Goal: Task Accomplishment & Management: Manage account settings

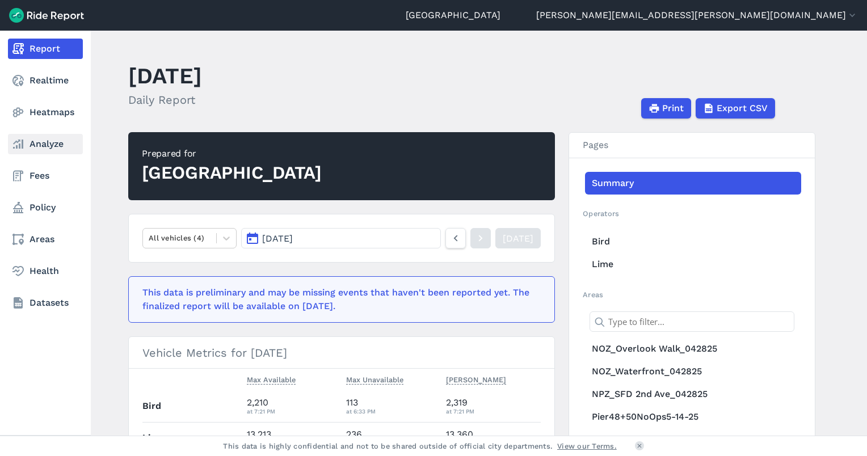
click at [34, 145] on link "Analyze" at bounding box center [45, 144] width 75 height 20
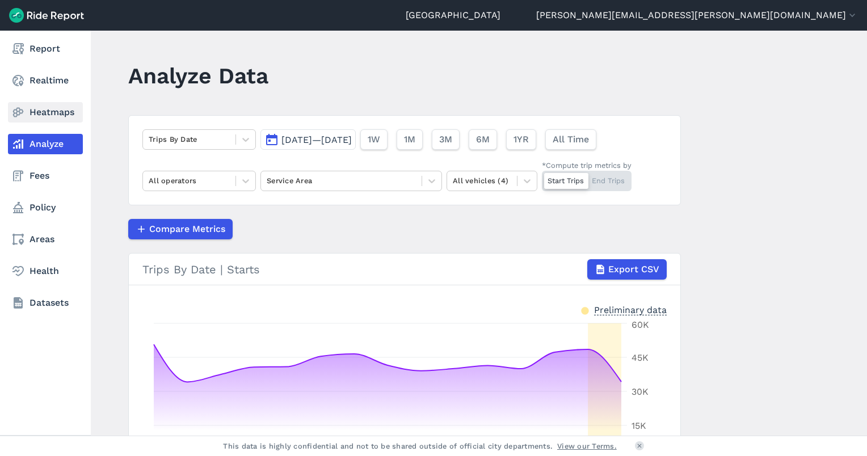
click at [45, 112] on link "Heatmaps" at bounding box center [45, 112] width 75 height 20
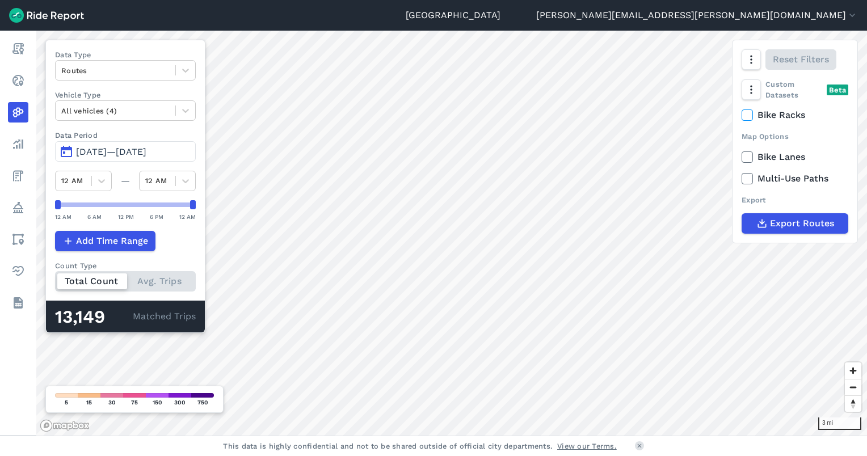
click at [146, 155] on span "Aug 31, 2025—Sep 14, 2025" at bounding box center [111, 151] width 70 height 11
click at [131, 152] on span "Aug 31, 2025—Sep 12, 2025" at bounding box center [111, 151] width 70 height 11
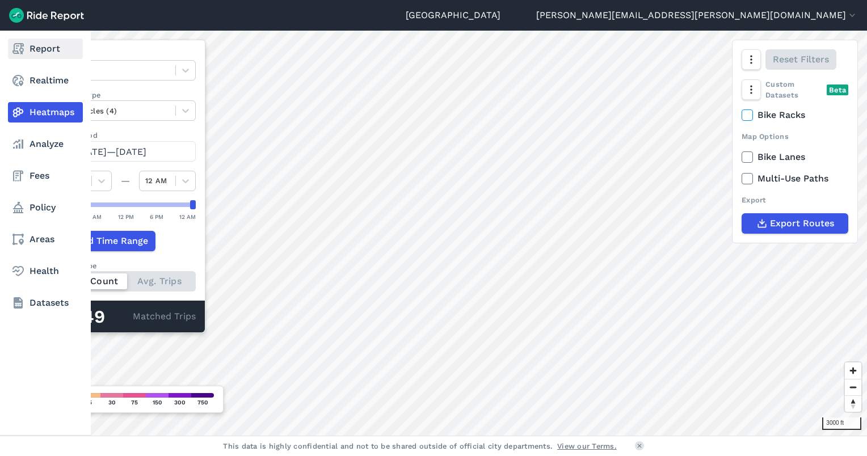
drag, startPoint x: 31, startPoint y: 57, endPoint x: 37, endPoint y: 57, distance: 6.3
click at [31, 57] on link "Report" at bounding box center [45, 49] width 75 height 20
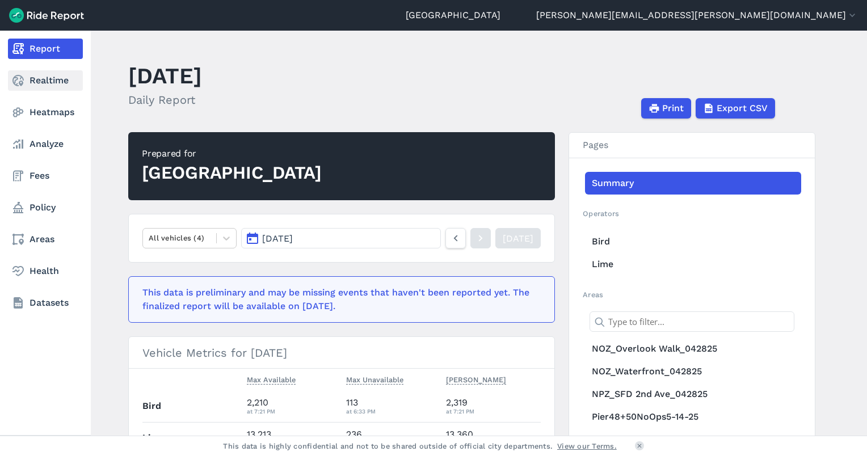
click at [38, 75] on link "Realtime" at bounding box center [45, 80] width 75 height 20
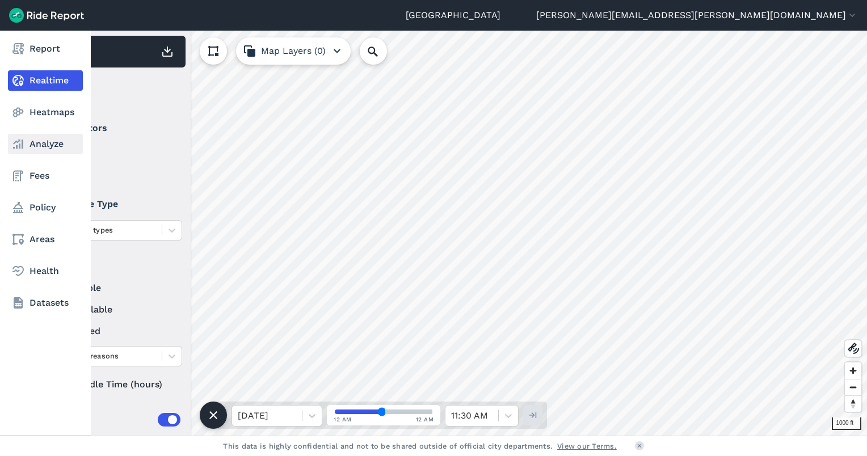
click at [39, 148] on link "Analyze" at bounding box center [45, 144] width 75 height 20
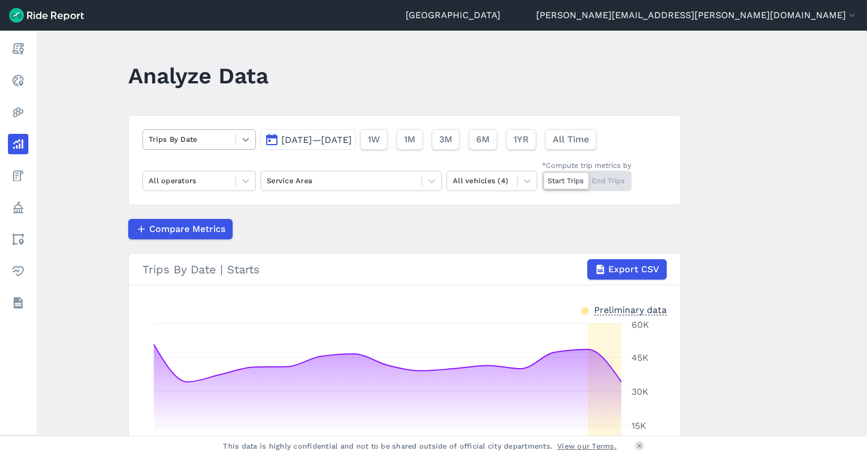
click at [244, 138] on icon at bounding box center [245, 139] width 11 height 11
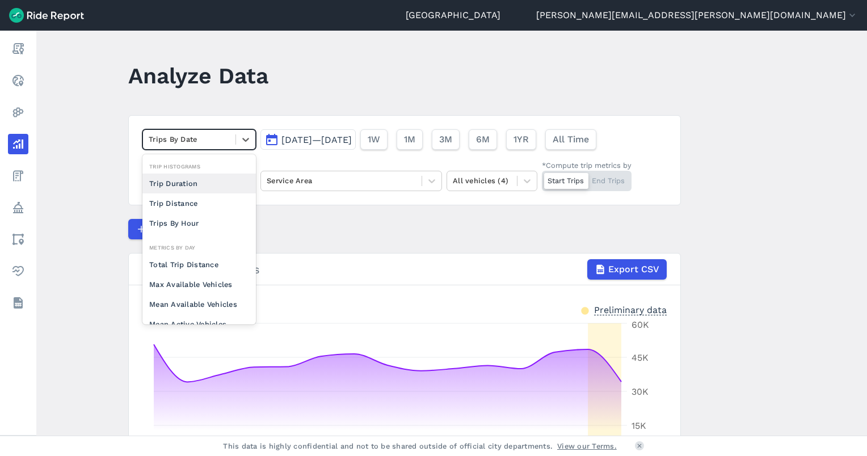
click at [309, 209] on article "option Trip Duration focused, 0 of 2. 10 results available. Use Up and Down to …" at bounding box center [404, 331] width 553 height 432
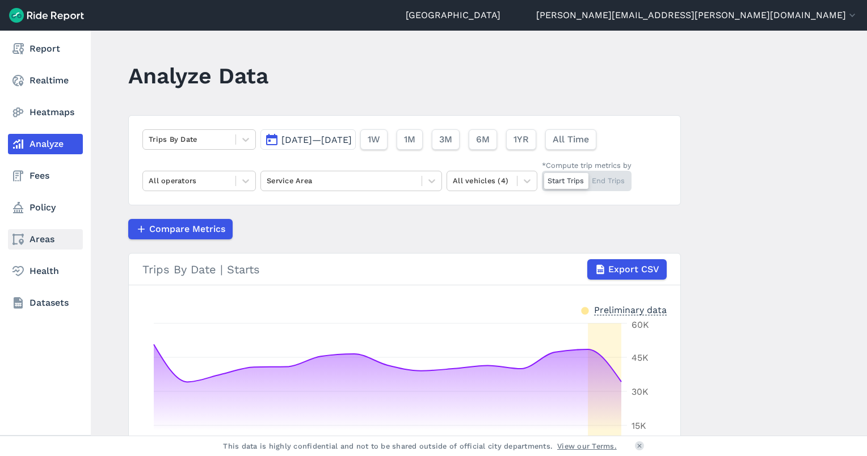
click at [51, 247] on link "Areas" at bounding box center [45, 239] width 75 height 20
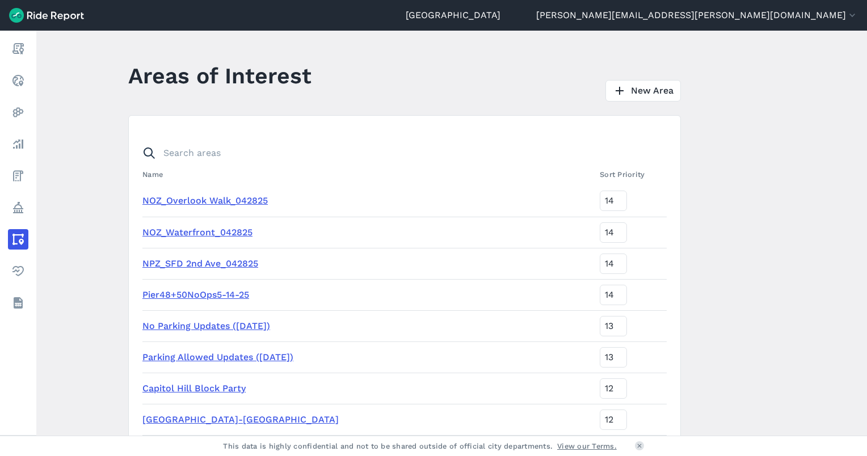
click at [828, 161] on main "Areas of Interest New Area Name Sort Priority NOZ_Overlook Walk_042825 14 NOZ_W…" at bounding box center [451, 233] width 831 height 405
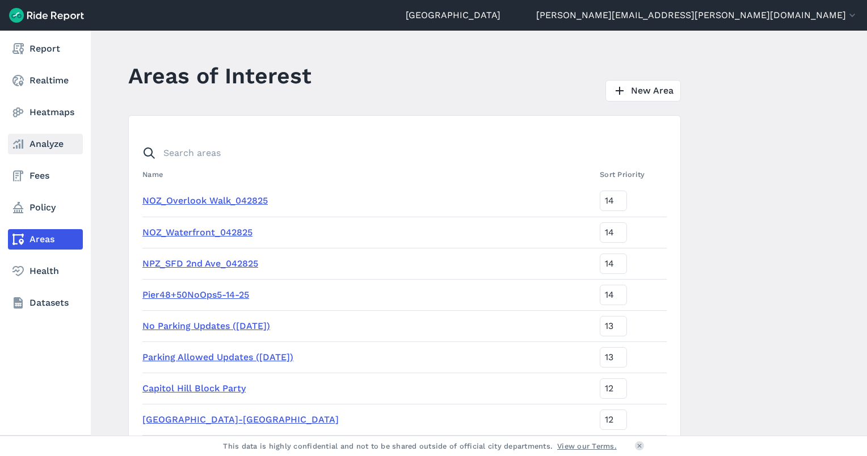
click at [35, 141] on link "Analyze" at bounding box center [45, 144] width 75 height 20
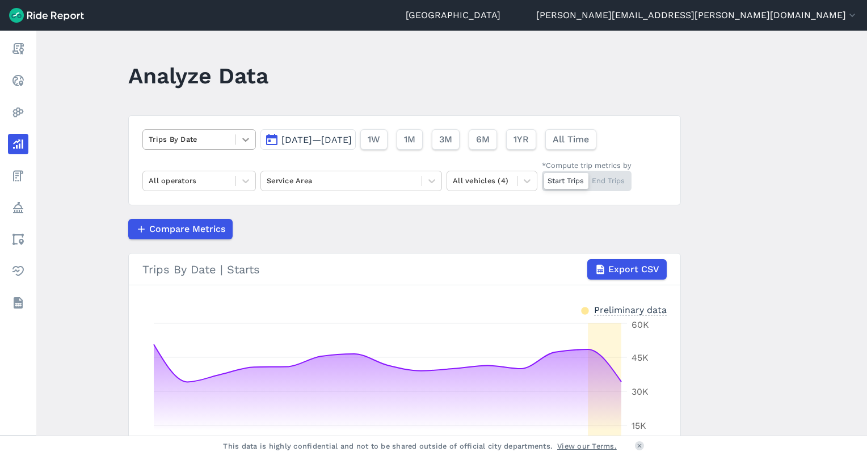
click at [246, 138] on icon at bounding box center [245, 140] width 7 height 4
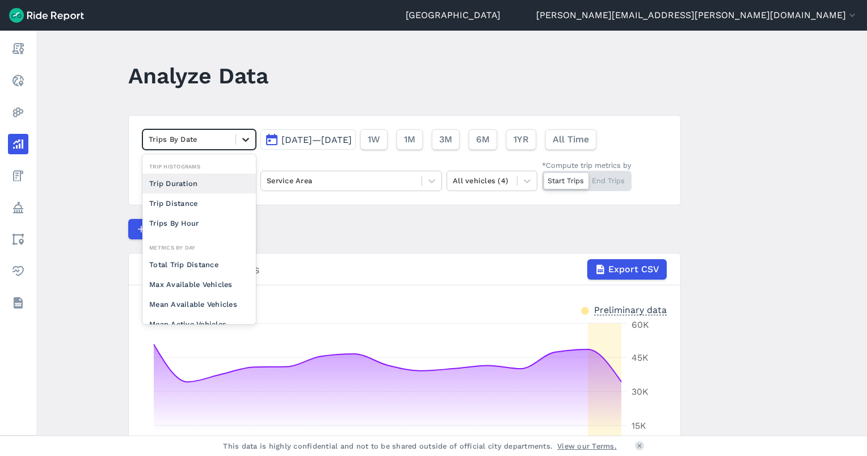
click at [246, 138] on icon at bounding box center [245, 140] width 7 height 4
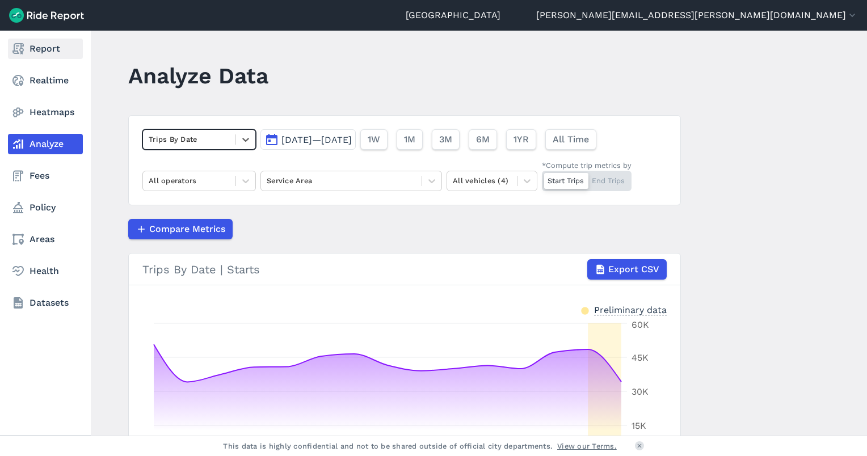
drag, startPoint x: 27, startPoint y: 48, endPoint x: 48, endPoint y: 54, distance: 21.9
click at [27, 48] on link "Report" at bounding box center [45, 49] width 75 height 20
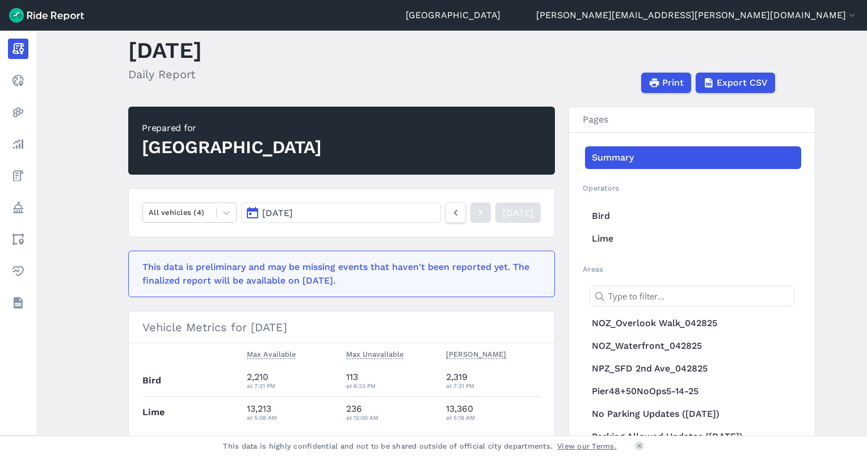
scroll to position [23, 0]
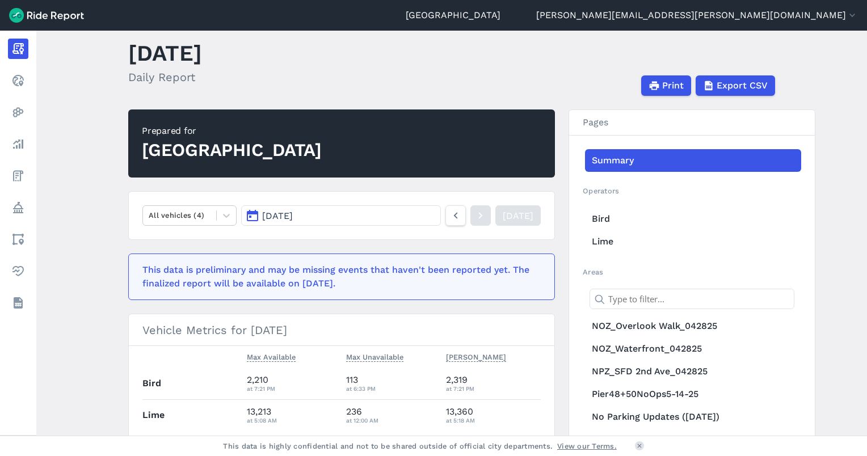
click at [318, 215] on button "[DATE]" at bounding box center [341, 215] width 200 height 20
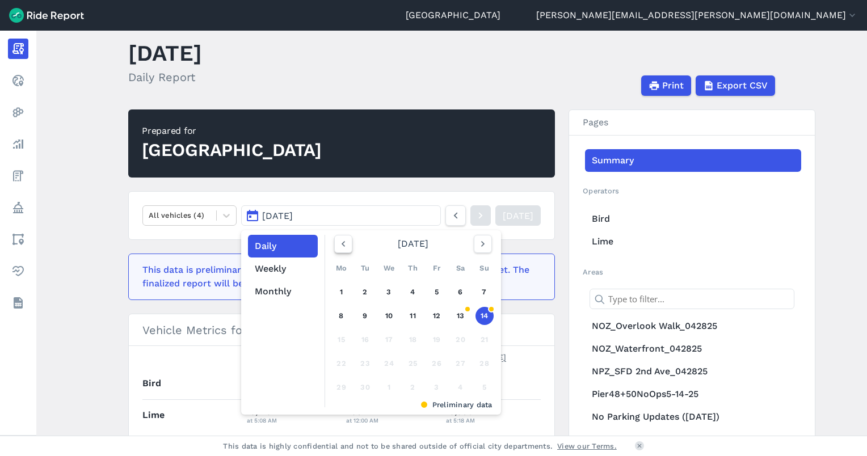
click at [340, 245] on icon "button" at bounding box center [343, 243] width 11 height 11
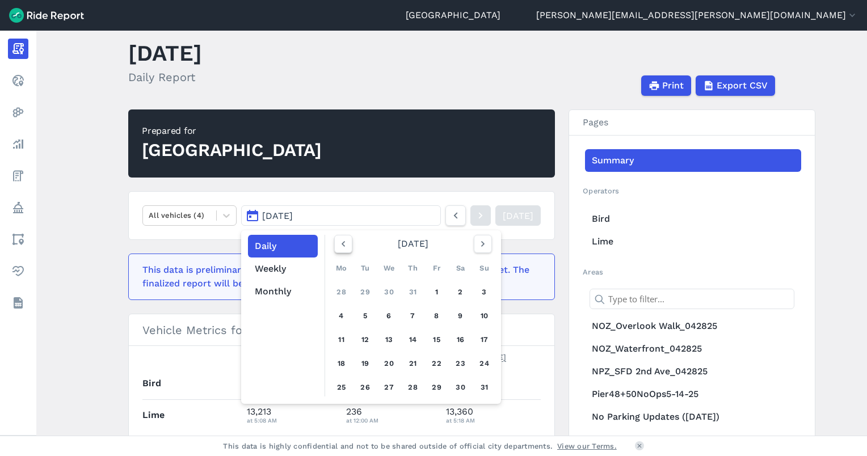
click at [340, 245] on icon "button" at bounding box center [343, 243] width 11 height 11
click at [344, 246] on icon "button" at bounding box center [343, 243] width 11 height 11
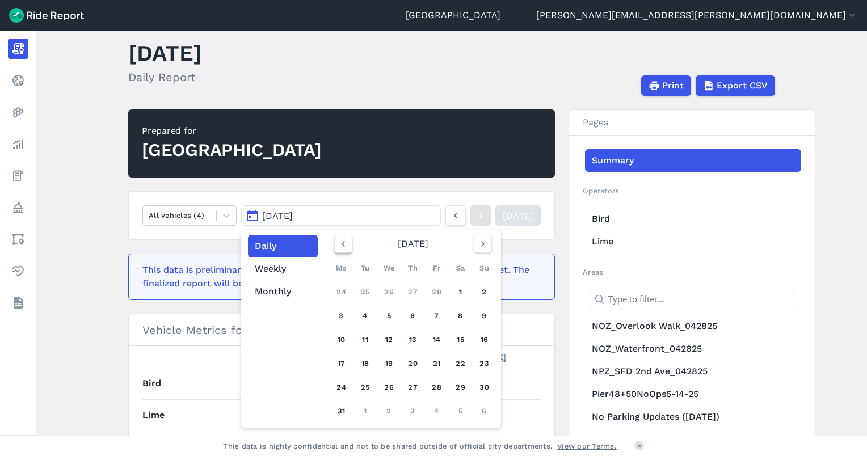
click at [344, 246] on icon "button" at bounding box center [343, 243] width 11 height 11
click at [463, 293] on link "1" at bounding box center [461, 292] width 18 height 18
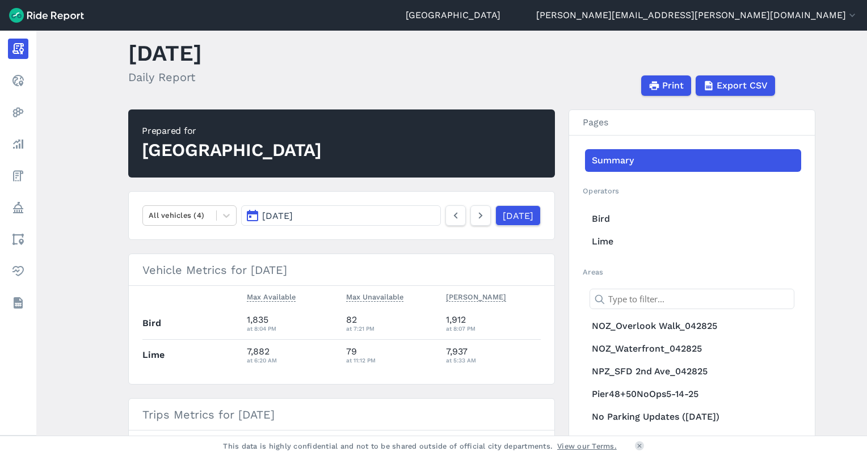
click at [319, 213] on button "Feb 1, 2025" at bounding box center [341, 215] width 200 height 20
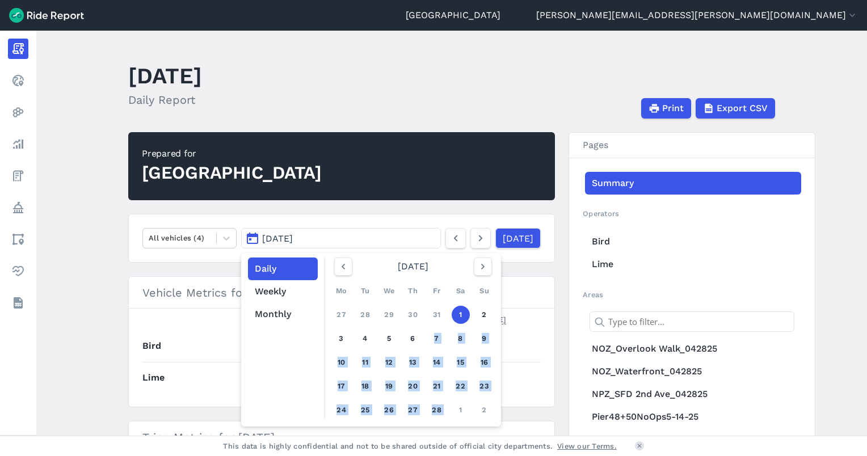
drag, startPoint x: 420, startPoint y: 329, endPoint x: 448, endPoint y: 413, distance: 88.3
click at [448, 413] on div "Mo Tu We Th Fr Sa Su 27 28 29 30 31 1 2 3 4 5 6 7 8 9 10 11 12 13 14 15 16 17 1…" at bounding box center [413, 350] width 167 height 143
drag, startPoint x: 448, startPoint y: 413, endPoint x: 422, endPoint y: 312, distance: 104.7
click at [421, 313] on div "Mo Tu We Th Fr Sa Su 27 28 29 30 31 1 2 3 4 5 6 7 8 9 10 11 12 13 14 15 16 17 1…" at bounding box center [413, 350] width 167 height 143
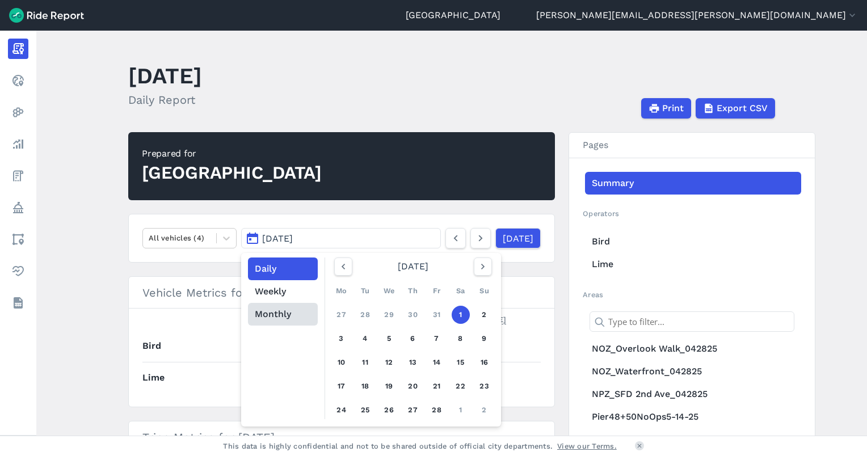
click at [281, 320] on button "Monthly" at bounding box center [283, 314] width 70 height 23
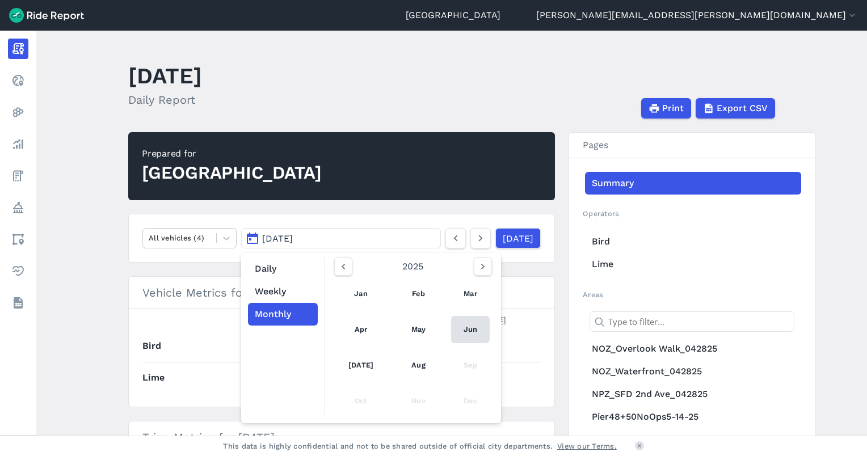
click at [451, 330] on link "Jun" at bounding box center [470, 329] width 39 height 27
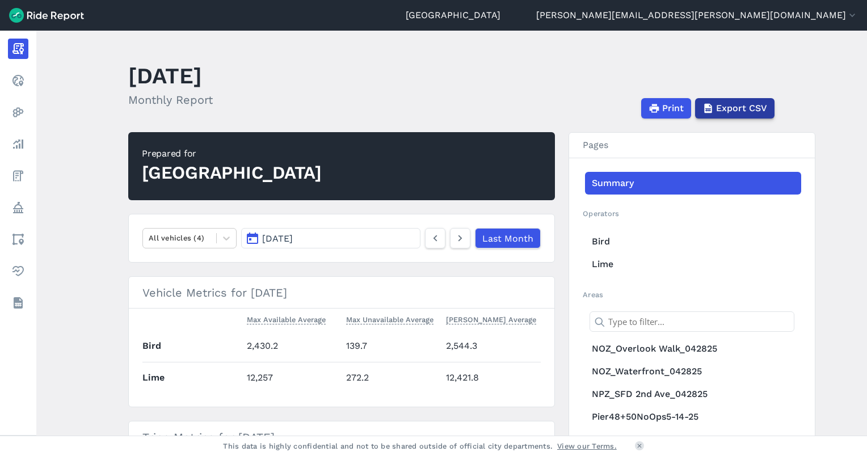
click at [716, 108] on span "Export CSV" at bounding box center [741, 109] width 51 height 14
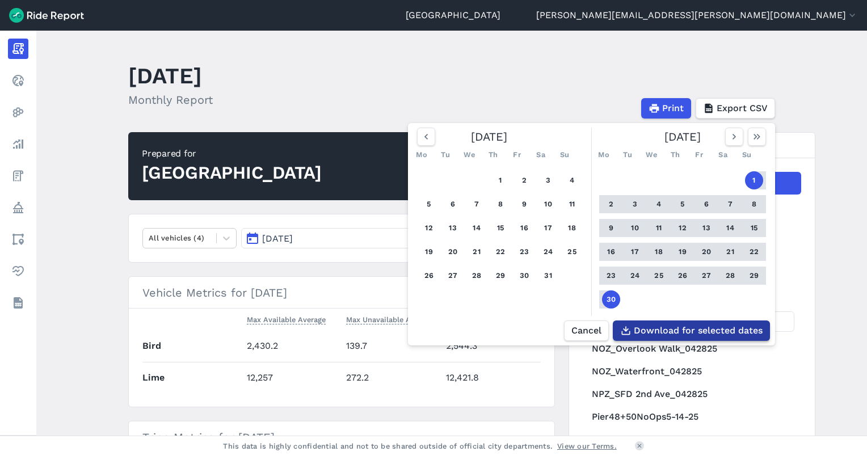
click at [658, 334] on span "Download for selected dates" at bounding box center [698, 331] width 129 height 14
drag, startPoint x: 546, startPoint y: 82, endPoint x: 638, endPoint y: 86, distance: 92.0
click at [552, 82] on header "June 2025 Monthly Report Print Export CSV May 2025 Mo Tu We Th Fr Sa Su 1 2 3 4…" at bounding box center [458, 88] width 660 height 61
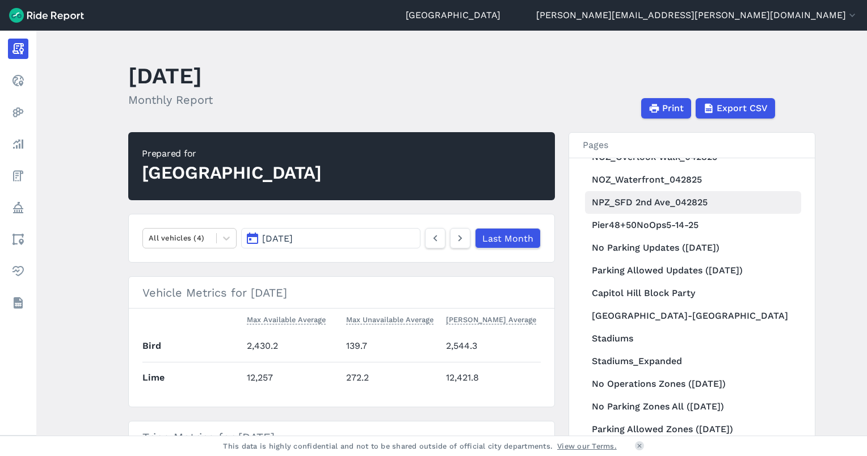
scroll to position [113, 0]
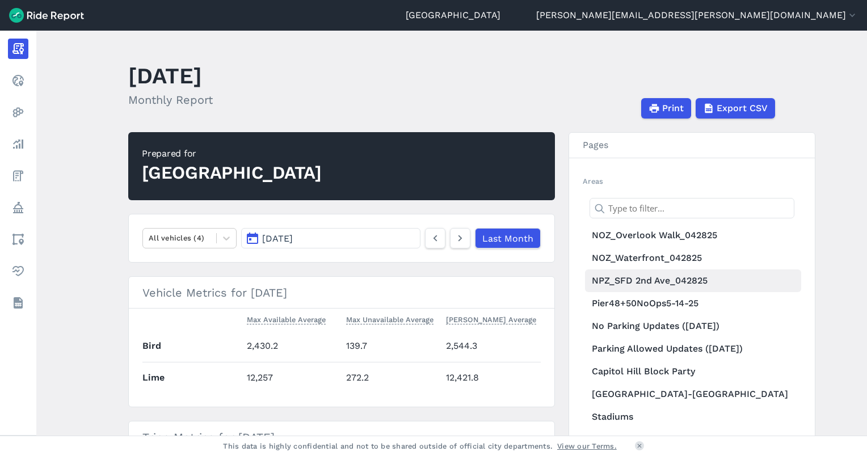
click at [682, 276] on link "NPZ_SFD 2nd Ave_042825" at bounding box center [693, 281] width 216 height 23
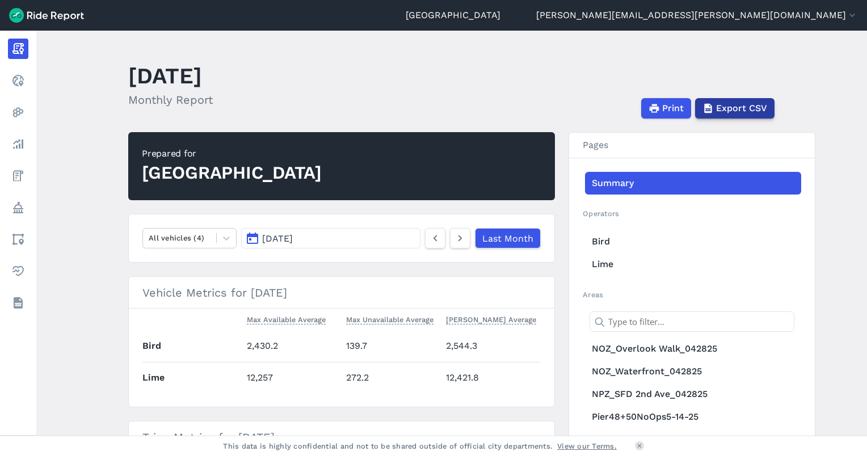
click at [744, 99] on button "Export CSV" at bounding box center [734, 108] width 79 height 20
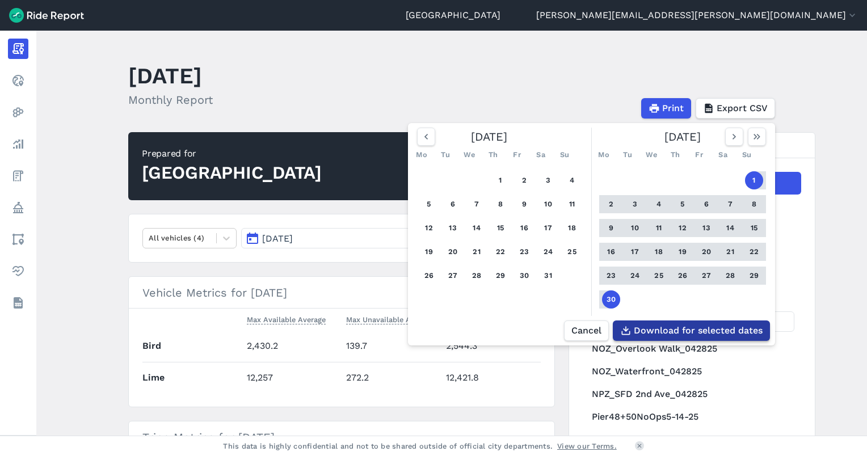
click at [672, 330] on span "Download for selected dates" at bounding box center [698, 331] width 129 height 14
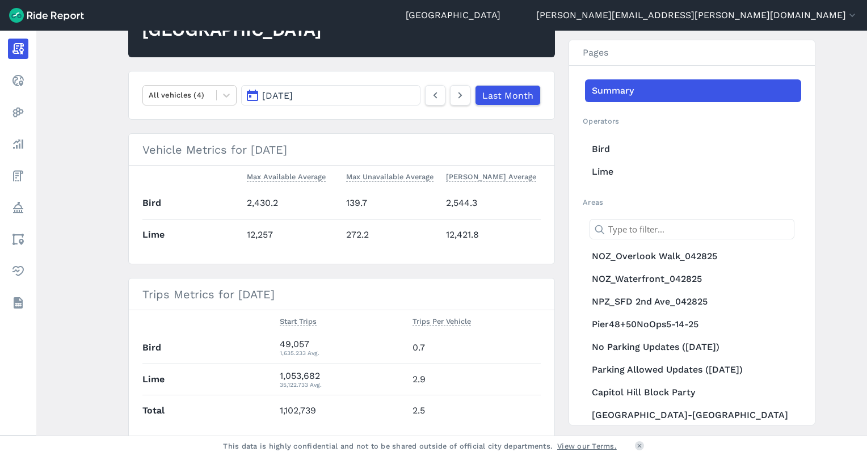
scroll to position [187, 0]
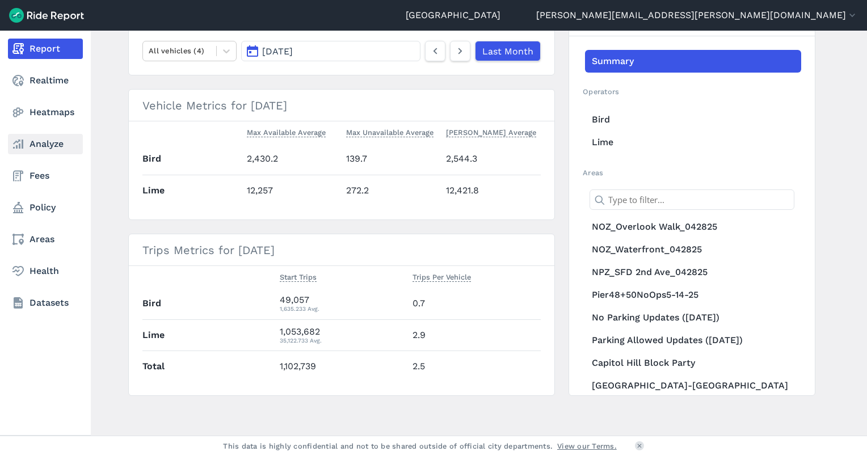
click at [29, 141] on link "Analyze" at bounding box center [45, 144] width 75 height 20
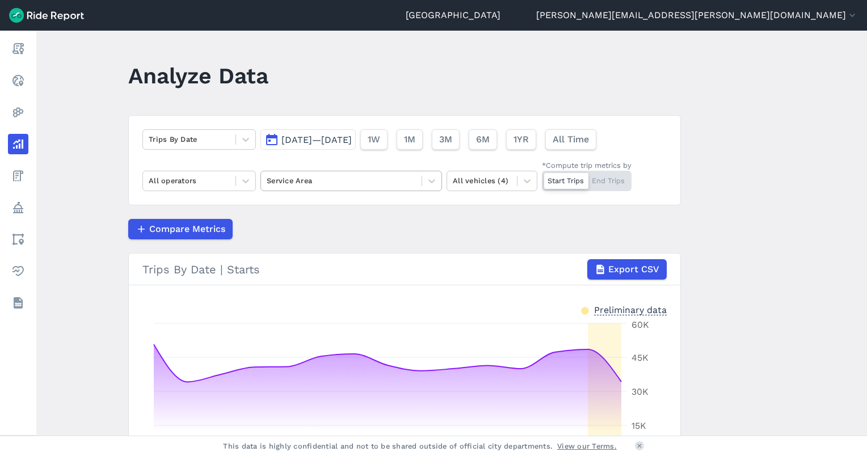
click at [285, 175] on div at bounding box center [341, 180] width 149 height 13
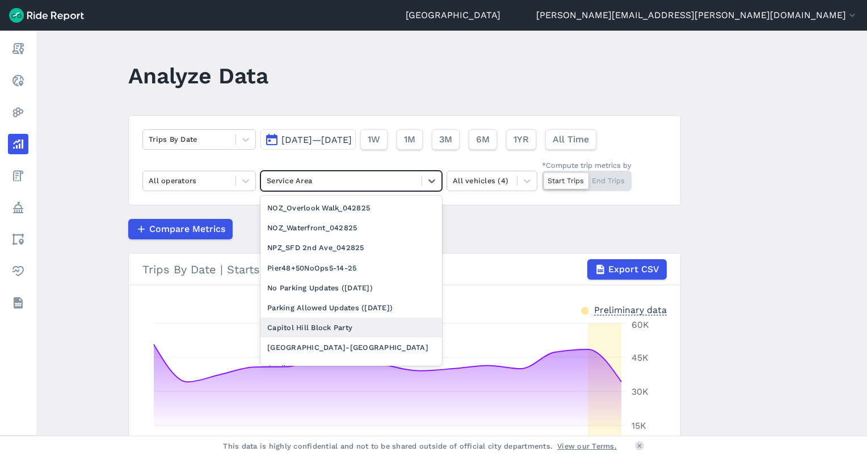
click at [304, 329] on div "Capitol Hill Block Party" at bounding box center [351, 328] width 182 height 20
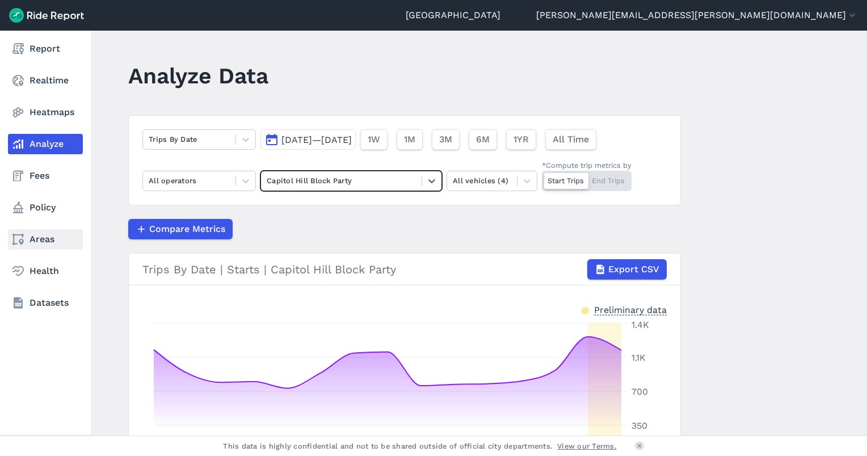
click at [45, 243] on link "Areas" at bounding box center [45, 239] width 75 height 20
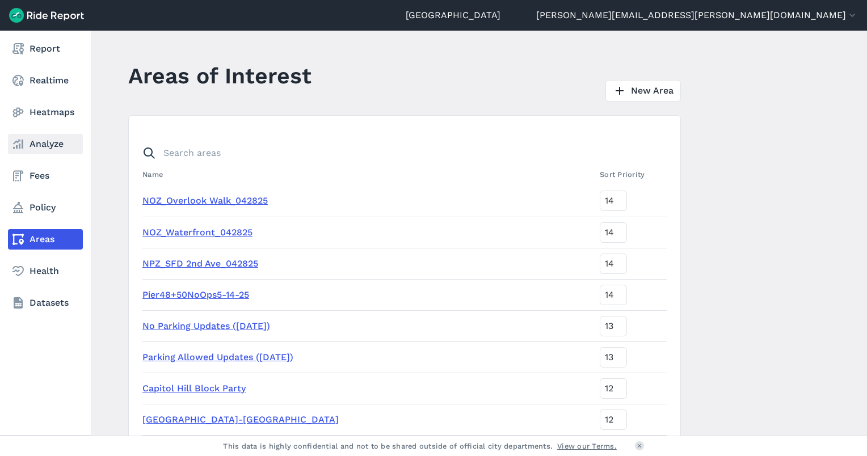
click at [42, 147] on link "Analyze" at bounding box center [45, 144] width 75 height 20
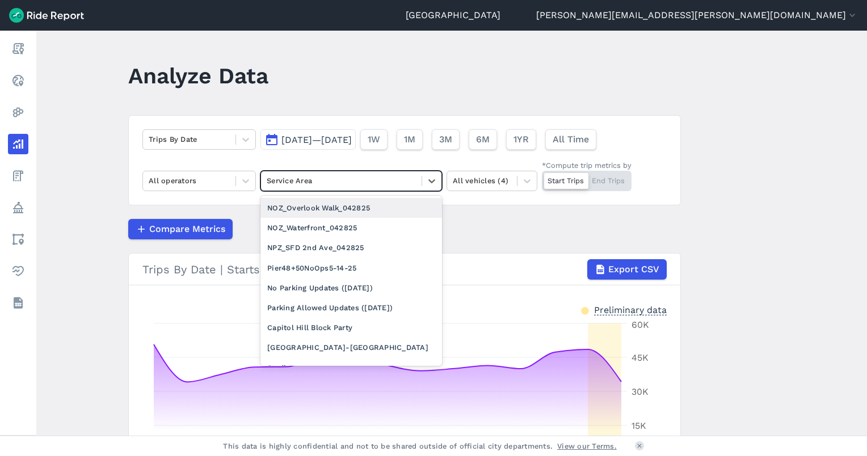
click at [339, 183] on div at bounding box center [341, 180] width 149 height 13
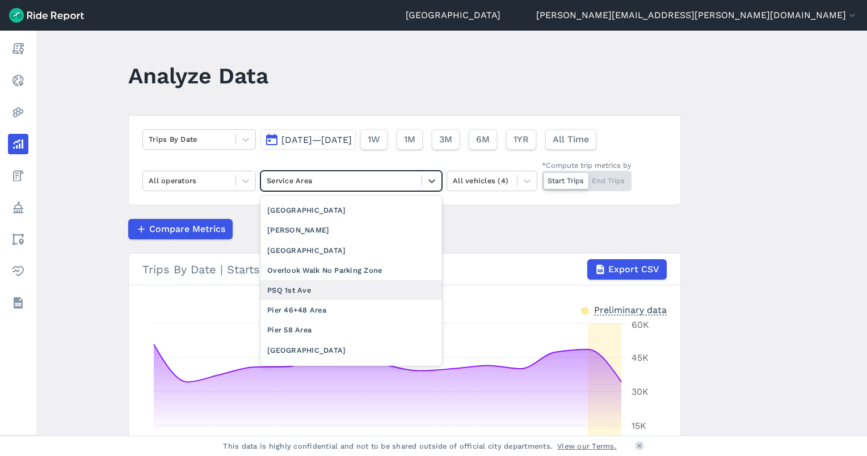
scroll to position [1446, 0]
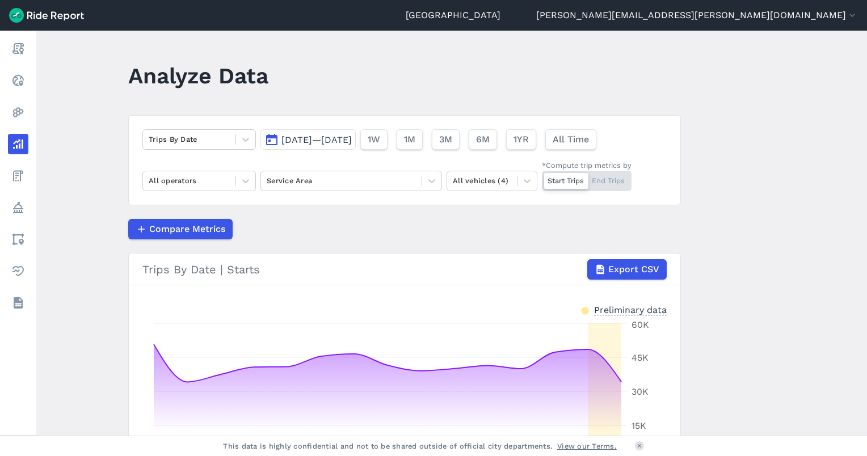
click at [541, 213] on article "Trips By Date Aug 31, 2025—Sep 14, 2025 1W 1M 3M 6M 1YR All Time All operators …" at bounding box center [404, 331] width 553 height 432
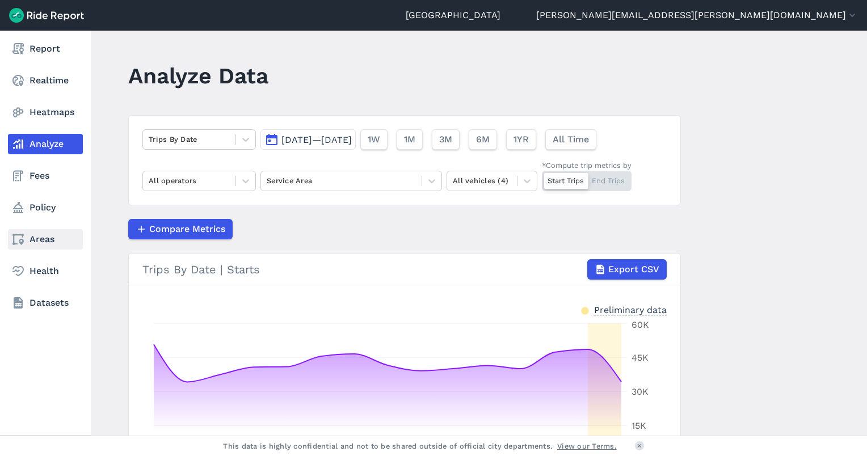
click at [44, 239] on link "Areas" at bounding box center [45, 239] width 75 height 20
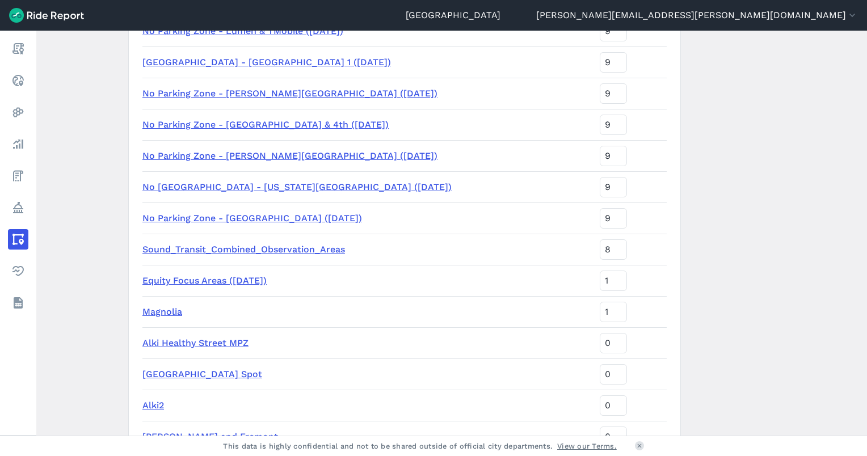
scroll to position [1021, 0]
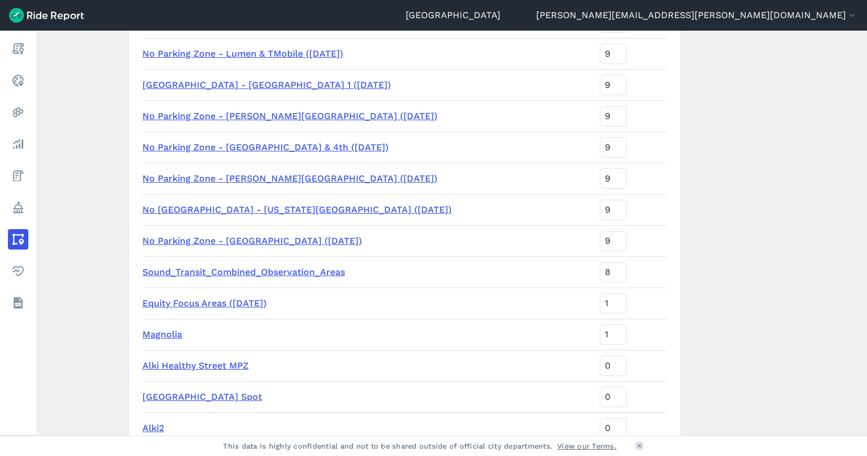
click at [245, 306] on link "Equity Focus Areas ([DATE])" at bounding box center [204, 303] width 124 height 11
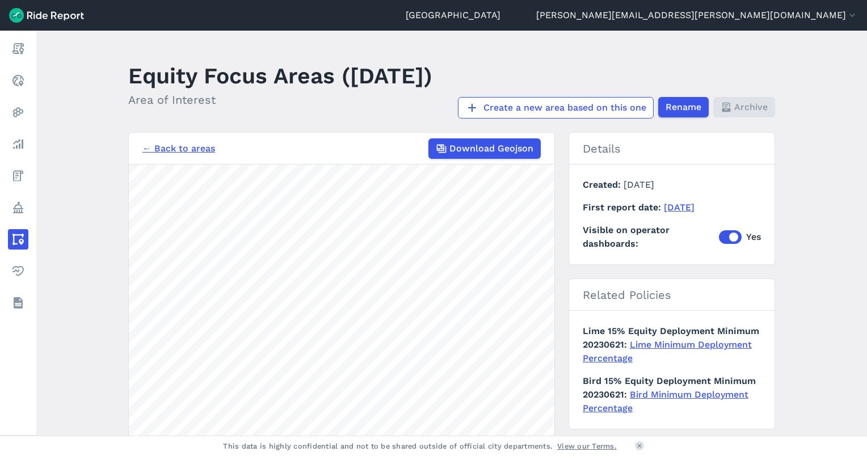
click at [425, 142] on main "Equity Focus Areas (Jan 2023) Area of Interest Create a new area based on this …" at bounding box center [451, 233] width 831 height 405
click at [203, 155] on link "← Back to areas" at bounding box center [178, 149] width 73 height 14
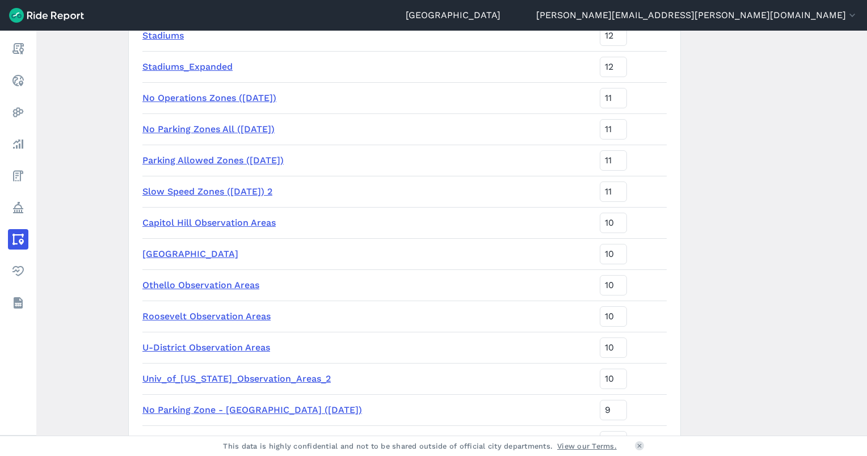
scroll to position [104, 0]
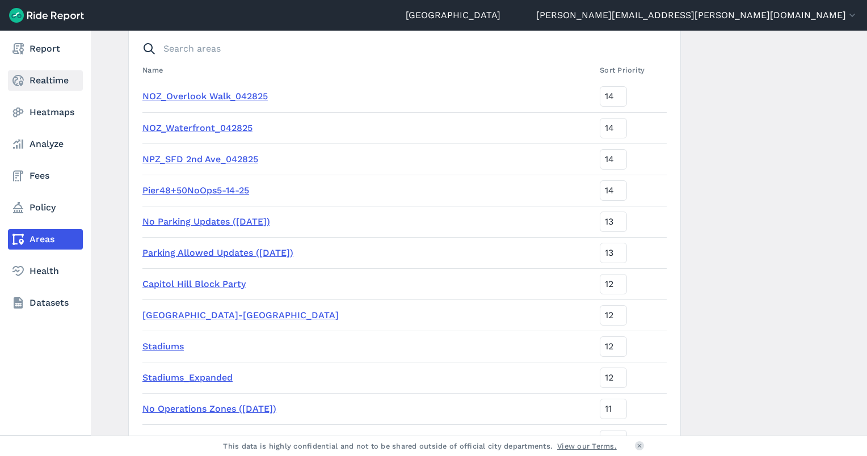
click at [45, 80] on link "Realtime" at bounding box center [45, 80] width 75 height 20
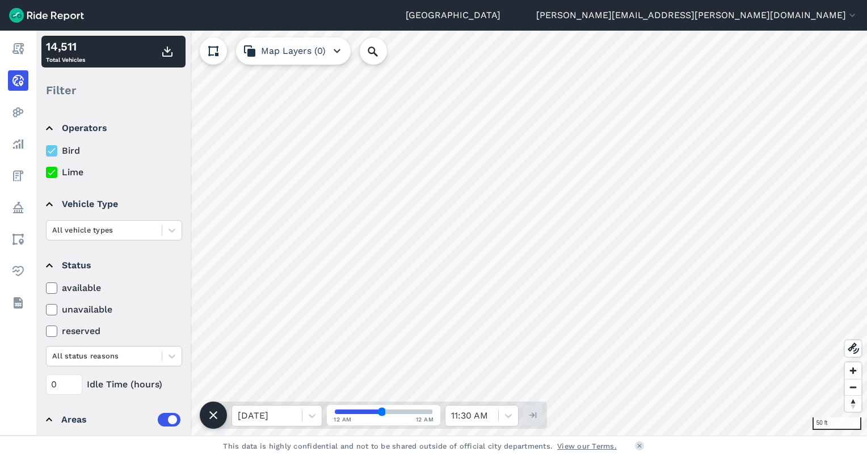
click at [815, 427] on div "50 ft" at bounding box center [451, 233] width 831 height 405
click at [213, 54] on use at bounding box center [213, 51] width 10 height 10
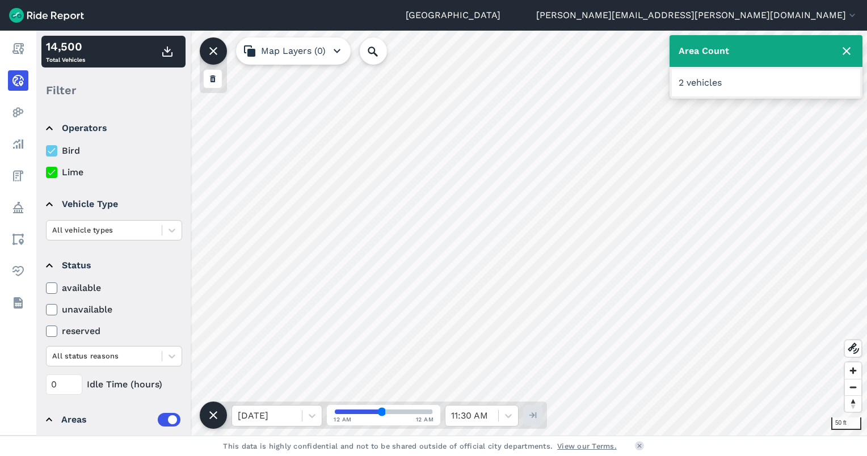
click at [213, 53] on icon at bounding box center [214, 51] width 14 height 14
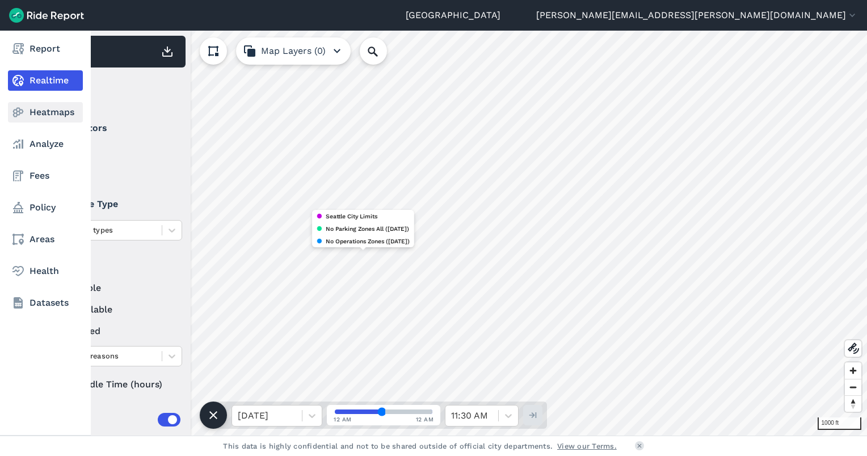
click at [24, 115] on icon at bounding box center [18, 113] width 14 height 14
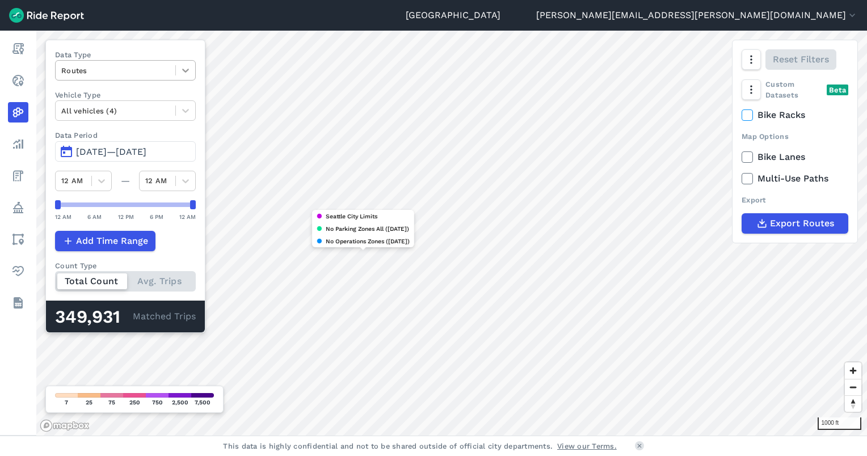
click at [189, 66] on icon at bounding box center [185, 70] width 11 height 11
click at [148, 52] on label "Data Type" at bounding box center [125, 54] width 141 height 11
click at [191, 69] on icon at bounding box center [185, 70] width 11 height 11
click at [129, 41] on div "Data Type Routes Vehicle Type All vehicles (4) Data Period Jun 14, 2025—Sep 12,…" at bounding box center [125, 186] width 160 height 293
click at [191, 68] on icon at bounding box center [185, 70] width 11 height 11
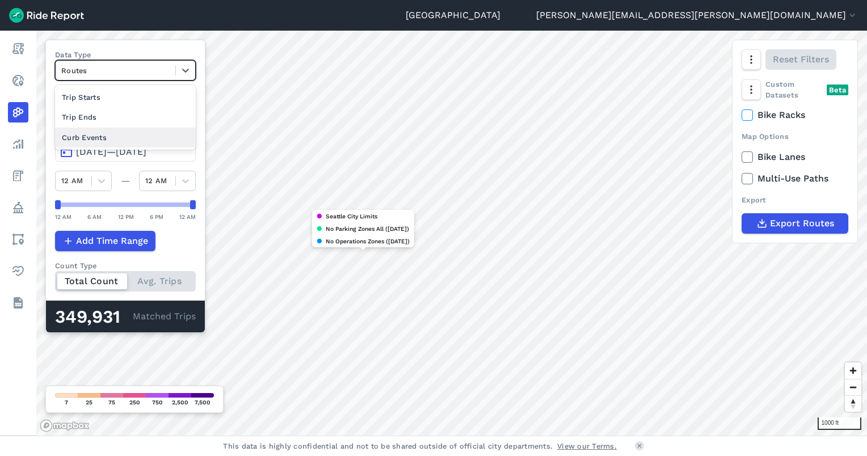
click at [109, 135] on div "Curb Events" at bounding box center [125, 138] width 141 height 20
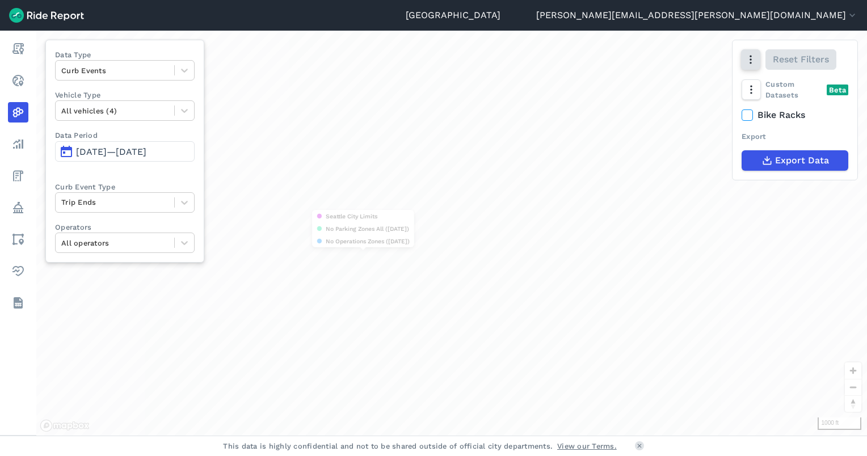
click at [755, 61] on icon "button" at bounding box center [750, 59] width 11 height 11
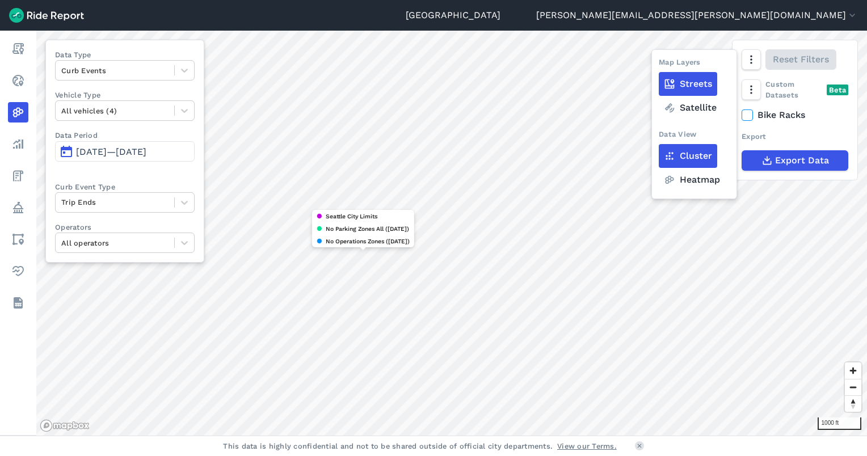
click at [687, 180] on label "Heatmap" at bounding box center [692, 180] width 66 height 24
click at [659, 64] on input "Heatmap" at bounding box center [659, 60] width 0 height 7
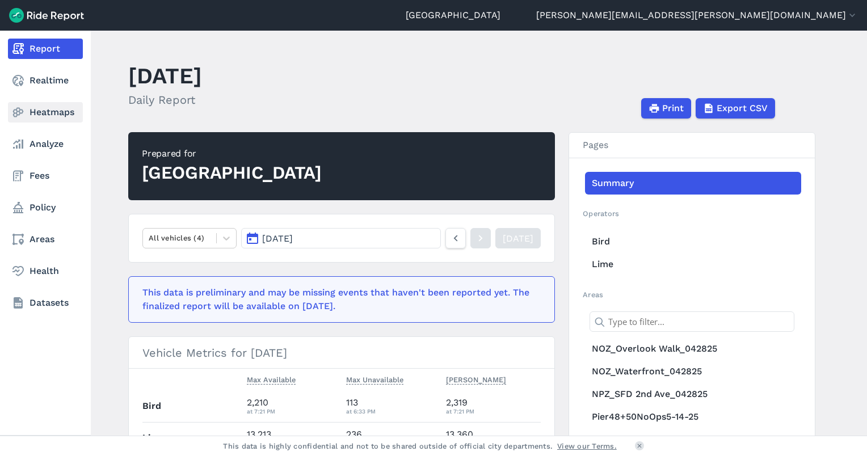
click at [46, 112] on link "Heatmaps" at bounding box center [45, 112] width 75 height 20
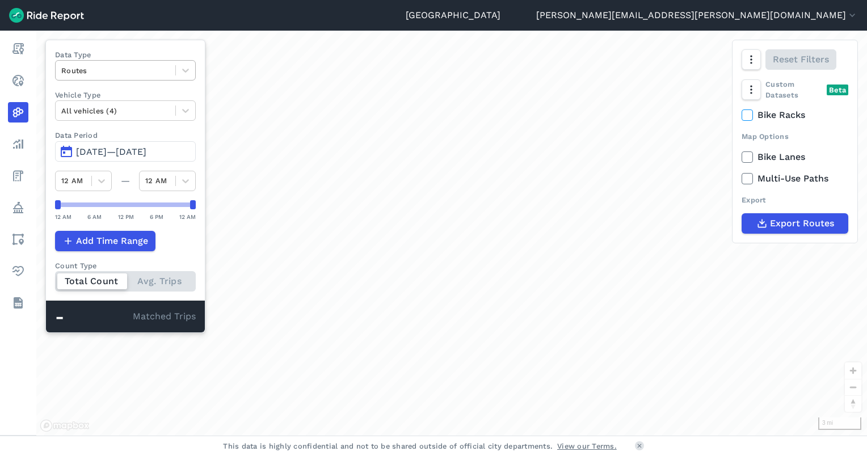
click at [148, 73] on div at bounding box center [115, 70] width 108 height 13
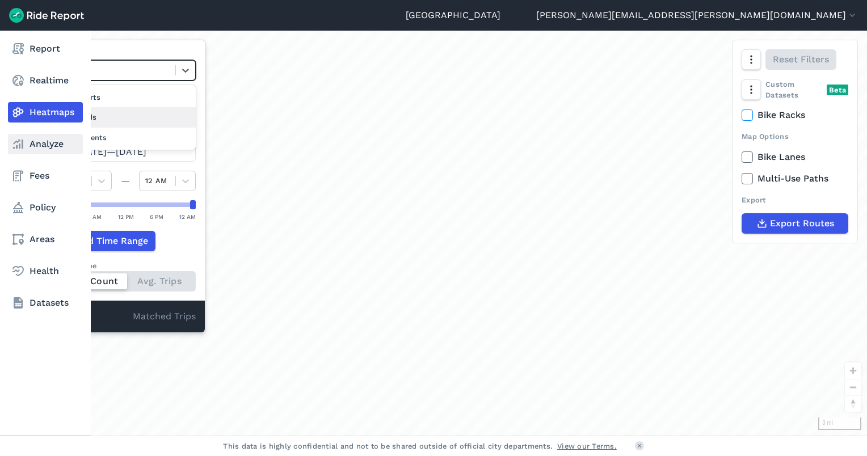
click at [30, 145] on link "Analyze" at bounding box center [45, 144] width 75 height 20
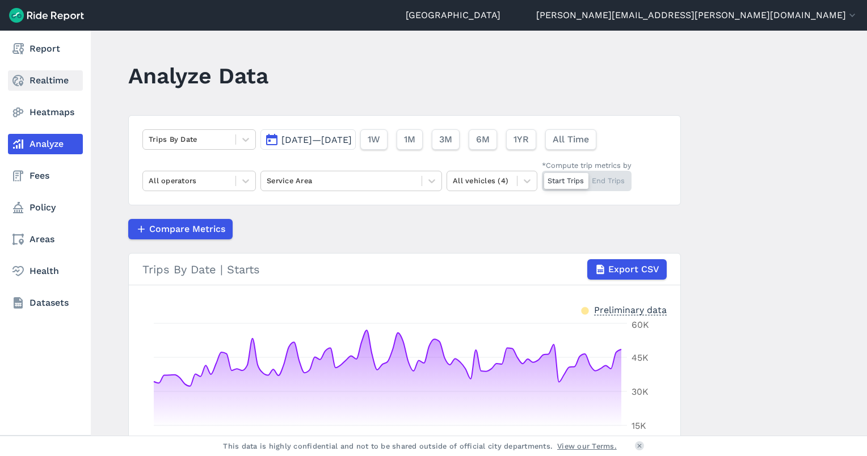
click at [13, 77] on icon at bounding box center [18, 81] width 14 height 14
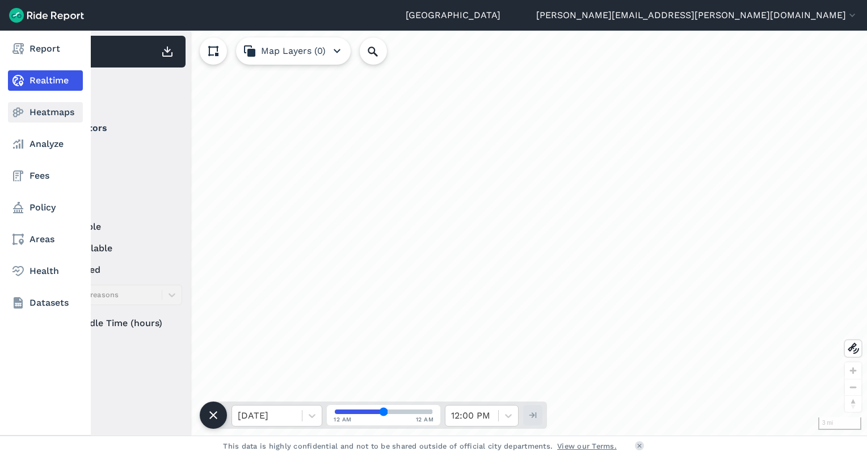
click at [17, 115] on use at bounding box center [18, 113] width 11 height 10
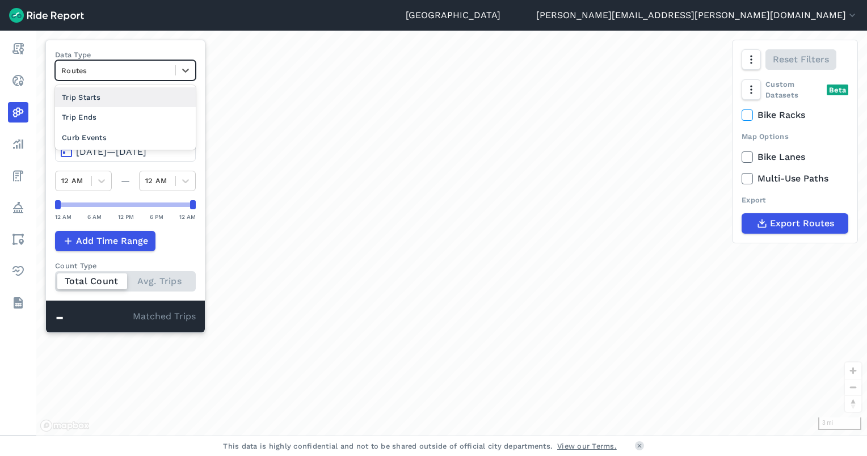
click at [148, 65] on div at bounding box center [115, 70] width 108 height 13
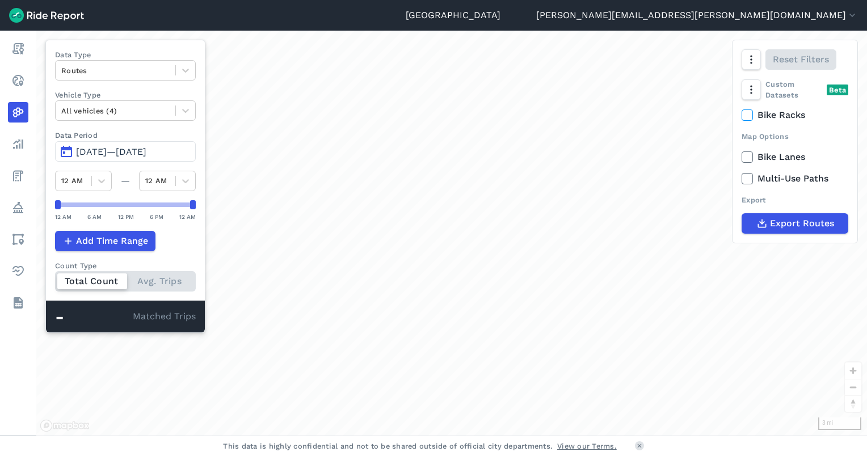
click at [164, 59] on label "Data Type" at bounding box center [125, 54] width 141 height 11
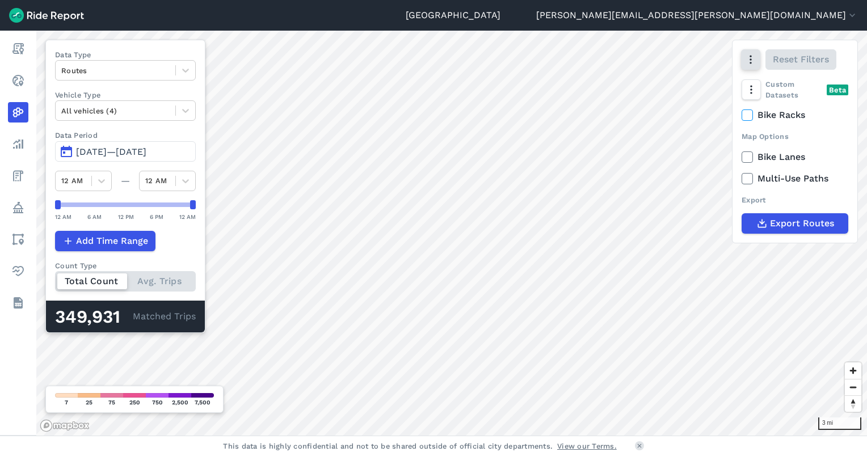
click at [744, 64] on button "button" at bounding box center [750, 59] width 19 height 20
click at [749, 86] on icon "button" at bounding box center [750, 89] width 11 height 11
click at [769, 160] on label "Heatmap" at bounding box center [783, 161] width 68 height 24
click at [749, 117] on input "Heatmap" at bounding box center [749, 113] width 0 height 7
click at [814, 195] on div "Export" at bounding box center [795, 200] width 107 height 11
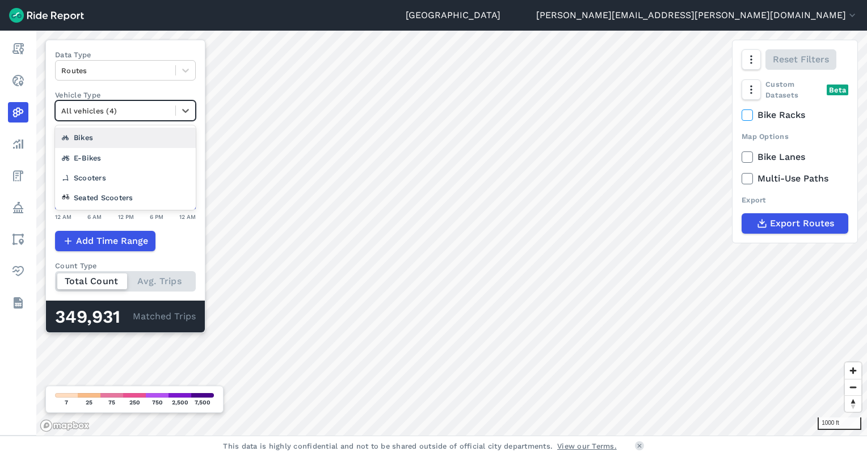
click at [132, 110] on div at bounding box center [115, 110] width 108 height 13
click at [132, 77] on div at bounding box center [115, 70] width 108 height 13
click at [164, 109] on div at bounding box center [115, 110] width 108 height 13
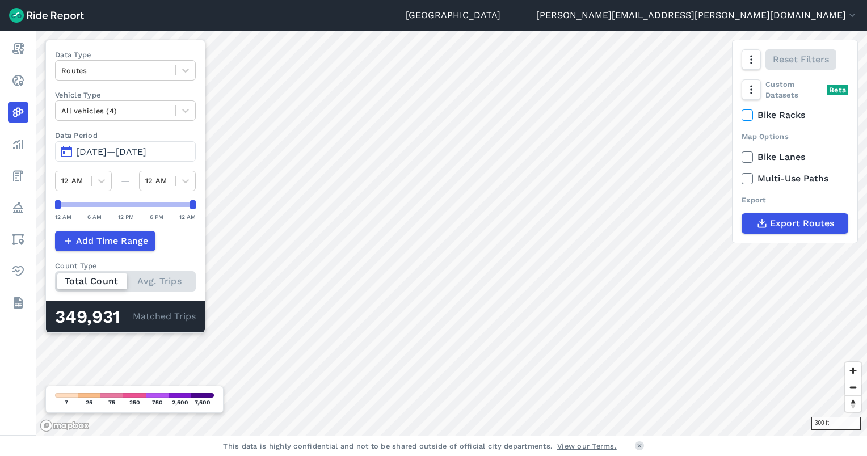
click at [165, 95] on label "Vehicle Type" at bounding box center [125, 95] width 141 height 11
click at [751, 96] on button "button" at bounding box center [750, 89] width 19 height 20
click at [757, 65] on button "button" at bounding box center [750, 59] width 19 height 20
click at [782, 98] on div "Custom Datasets Beta" at bounding box center [795, 90] width 107 height 22
click at [760, 93] on button "button" at bounding box center [750, 89] width 19 height 20
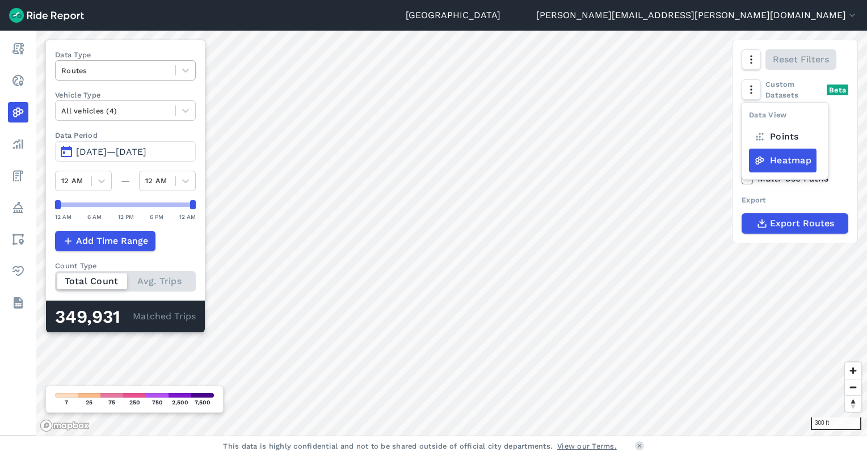
click at [168, 75] on div at bounding box center [115, 70] width 108 height 13
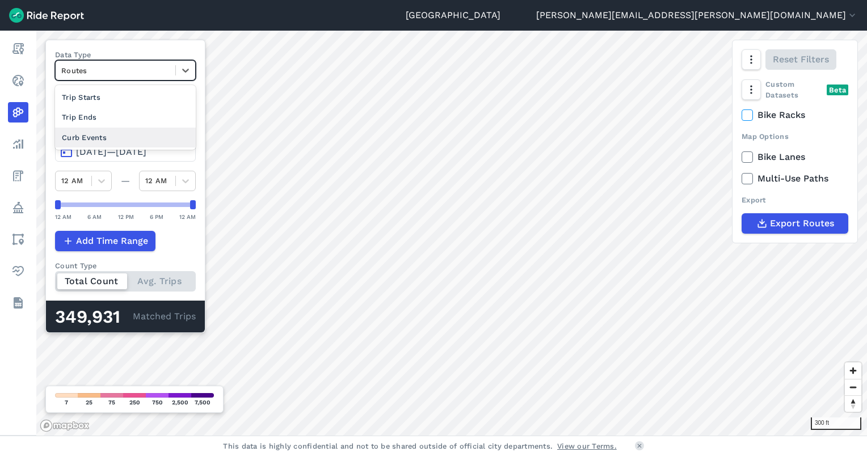
click at [79, 141] on div "Curb Events" at bounding box center [125, 138] width 141 height 20
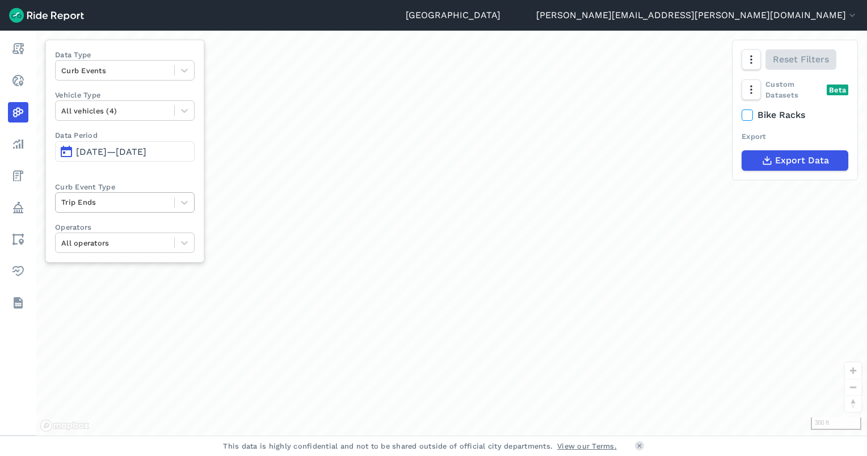
click at [107, 200] on div at bounding box center [114, 202] width 107 height 13
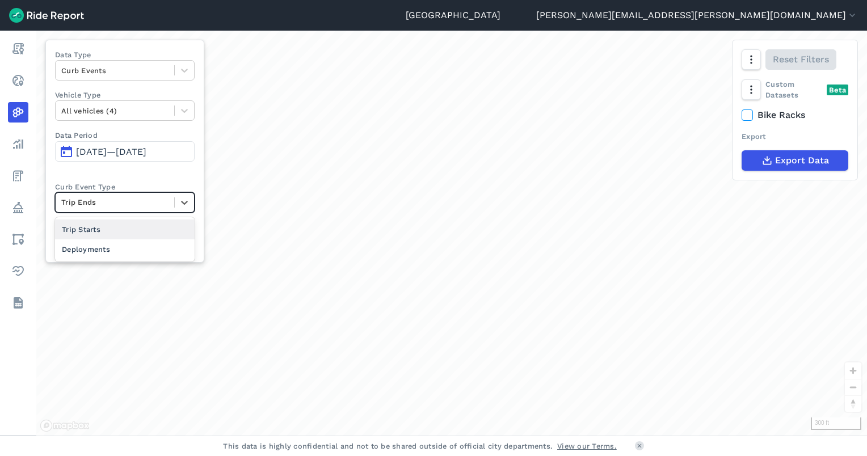
click at [107, 179] on div "Data Type Curb Events Vehicle Type All vehicles (4) Data Period Jun 14, 2025—Se…" at bounding box center [124, 151] width 159 height 223
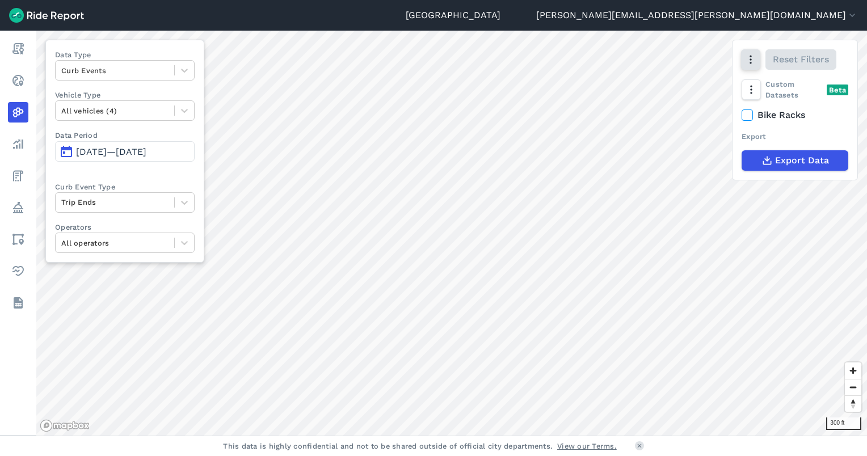
click at [751, 61] on icon "button" at bounding box center [750, 59] width 11 height 11
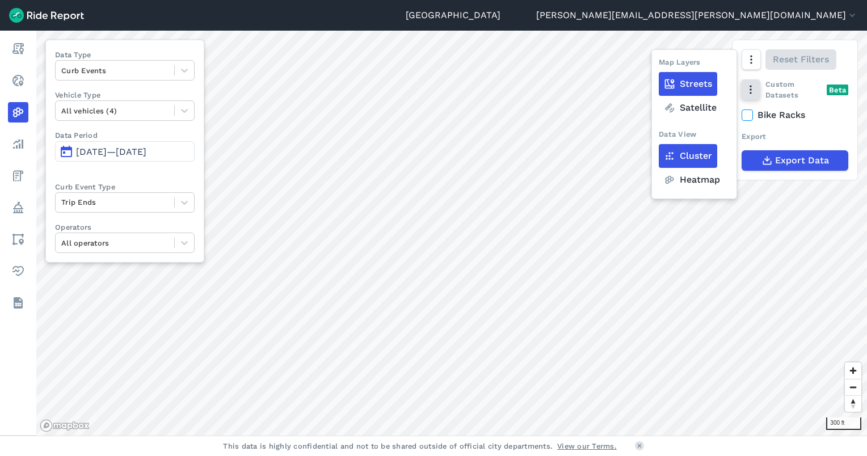
click at [745, 87] on icon "button" at bounding box center [750, 89] width 11 height 11
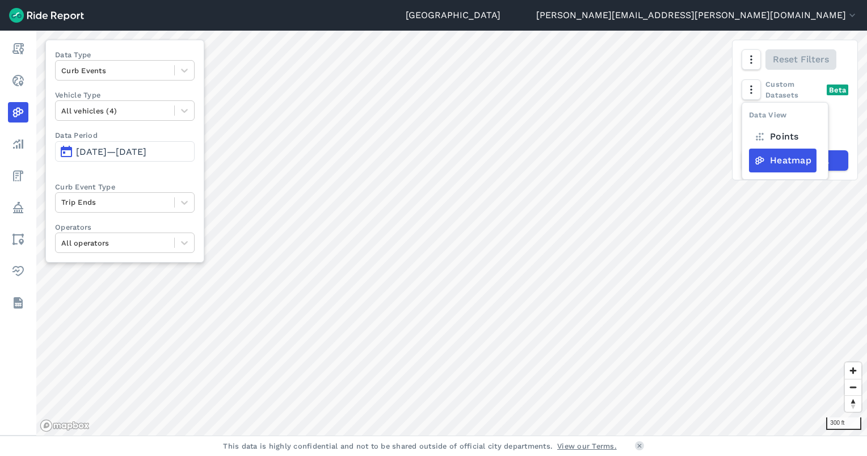
click at [807, 88] on div "Data View Points Heatmap Custom Datasets Beta" at bounding box center [795, 90] width 107 height 22
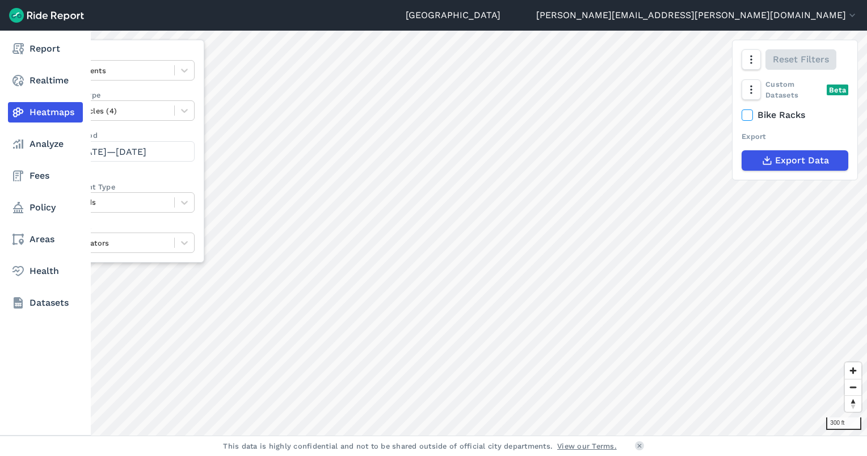
click at [40, 142] on link "Analyze" at bounding box center [45, 144] width 75 height 20
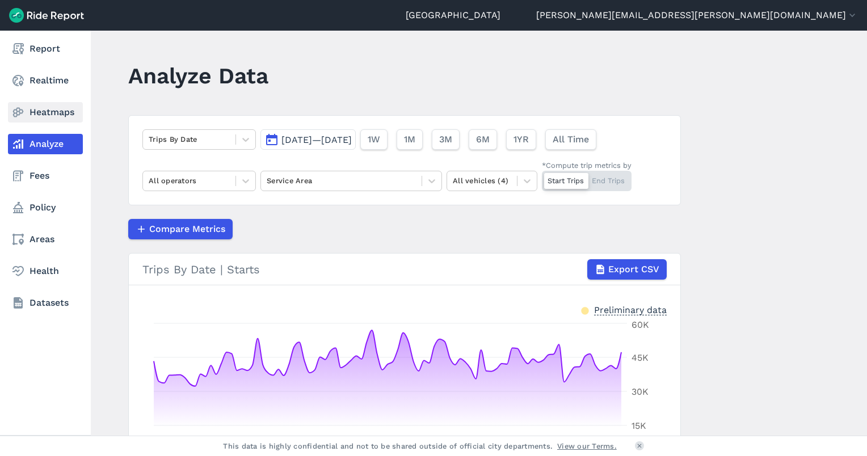
click at [50, 113] on link "Heatmaps" at bounding box center [45, 112] width 75 height 20
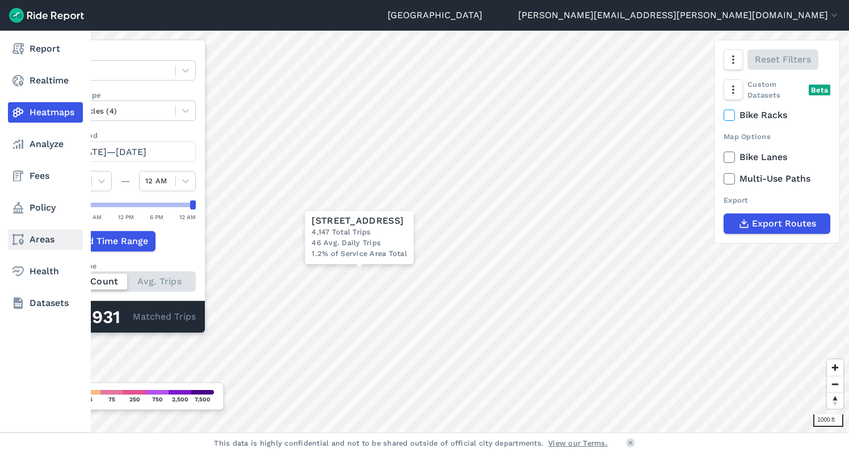
click at [33, 240] on link "Areas" at bounding box center [45, 239] width 75 height 20
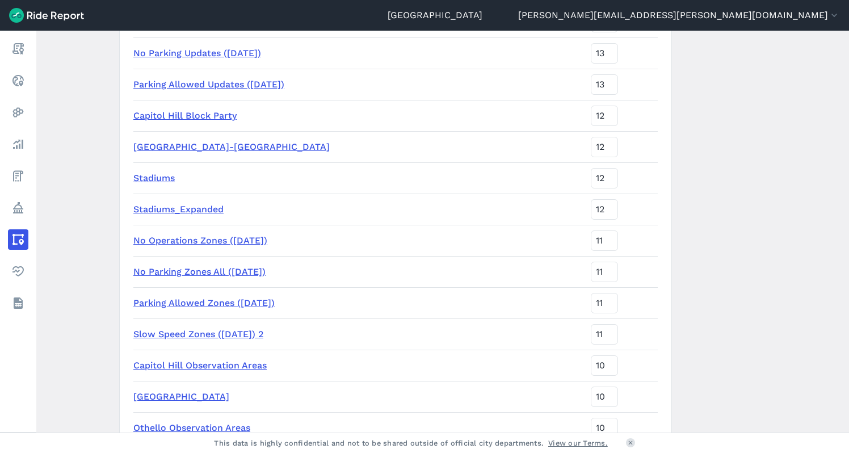
scroll to position [284, 0]
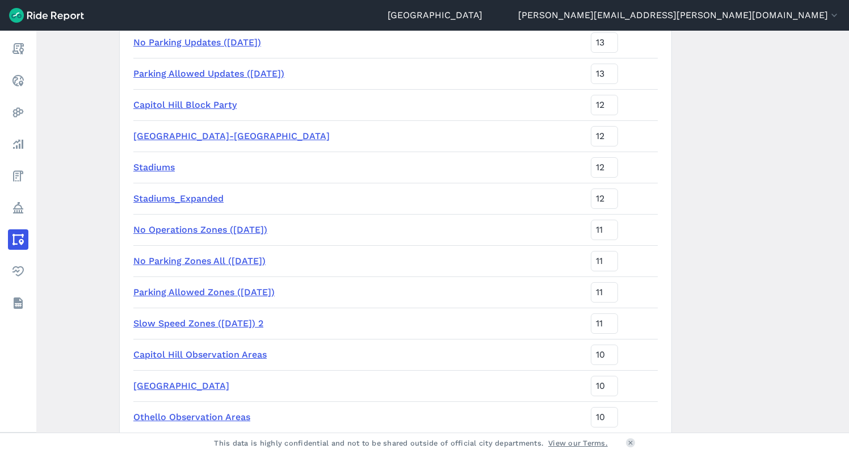
click at [161, 166] on link "Stadiums" at bounding box center [153, 167] width 41 height 11
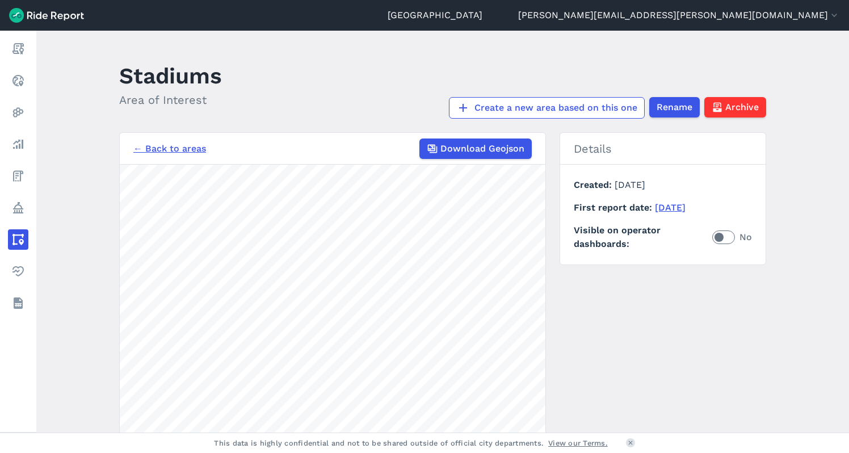
click at [152, 153] on link "← Back to areas" at bounding box center [169, 149] width 73 height 14
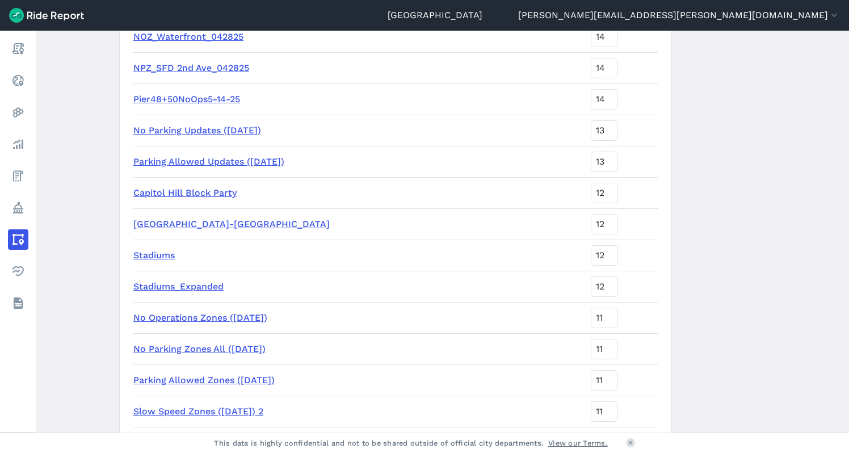
scroll to position [340, 0]
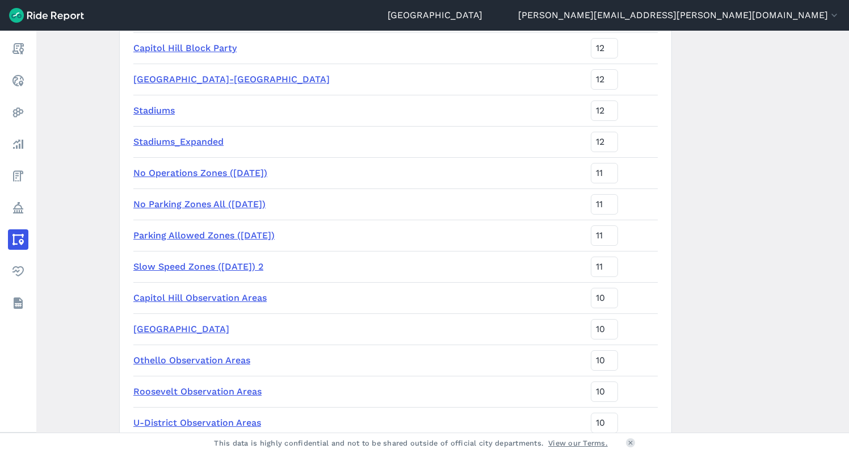
click at [148, 145] on link "Stadiums_Expanded" at bounding box center [178, 141] width 90 height 11
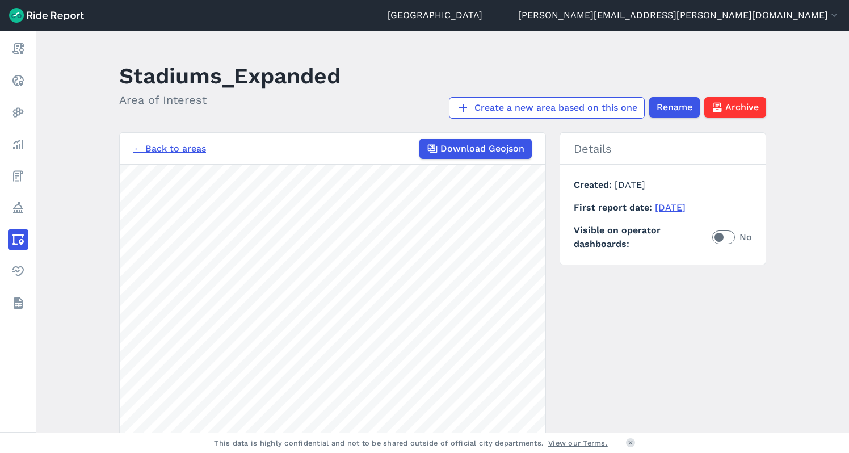
click at [200, 149] on link "← Back to areas" at bounding box center [169, 149] width 73 height 14
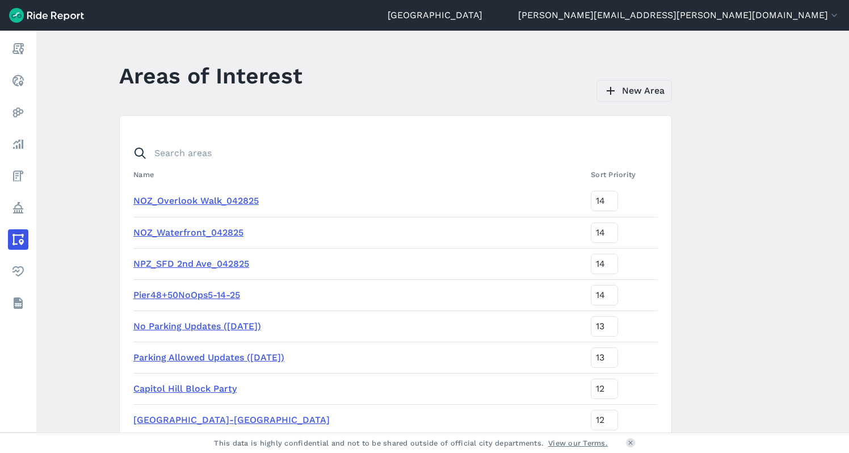
click at [633, 89] on link "New Area" at bounding box center [633, 91] width 75 height 22
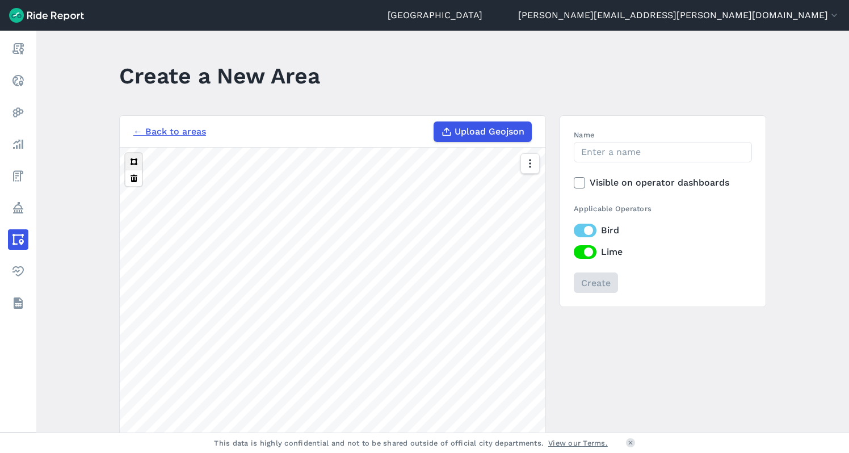
click at [134, 162] on button at bounding box center [133, 161] width 16 height 16
click at [622, 145] on input "Name" at bounding box center [663, 152] width 178 height 20
type input "Stadiums_Small"
click at [590, 281] on input "Create" at bounding box center [595, 282] width 44 height 20
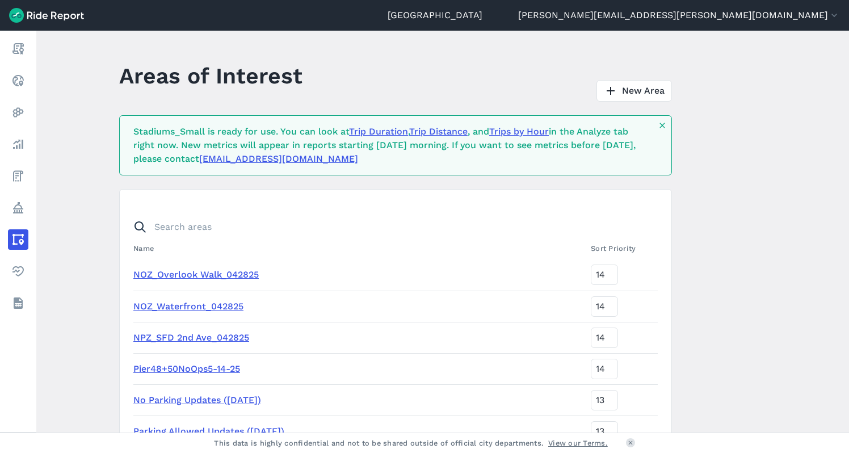
scroll to position [1823, 0]
